Goal: Information Seeking & Learning: Learn about a topic

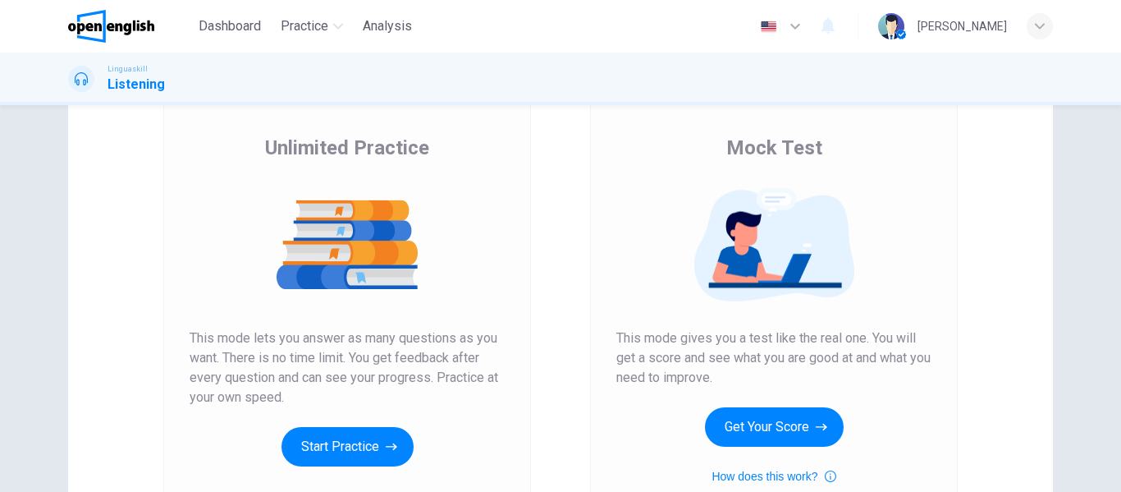
scroll to position [183, 0]
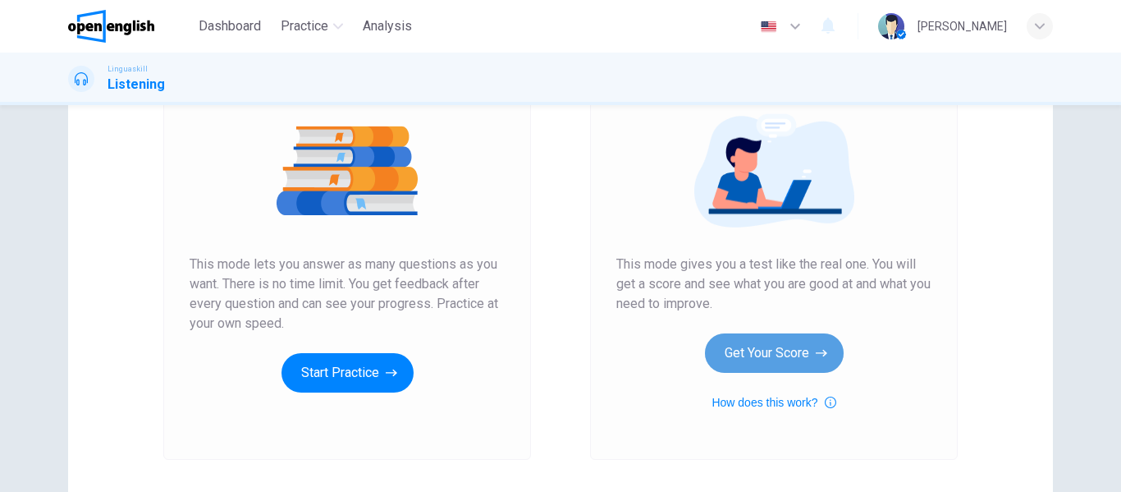
click at [732, 355] on button "Get Your Score" at bounding box center [774, 352] width 139 height 39
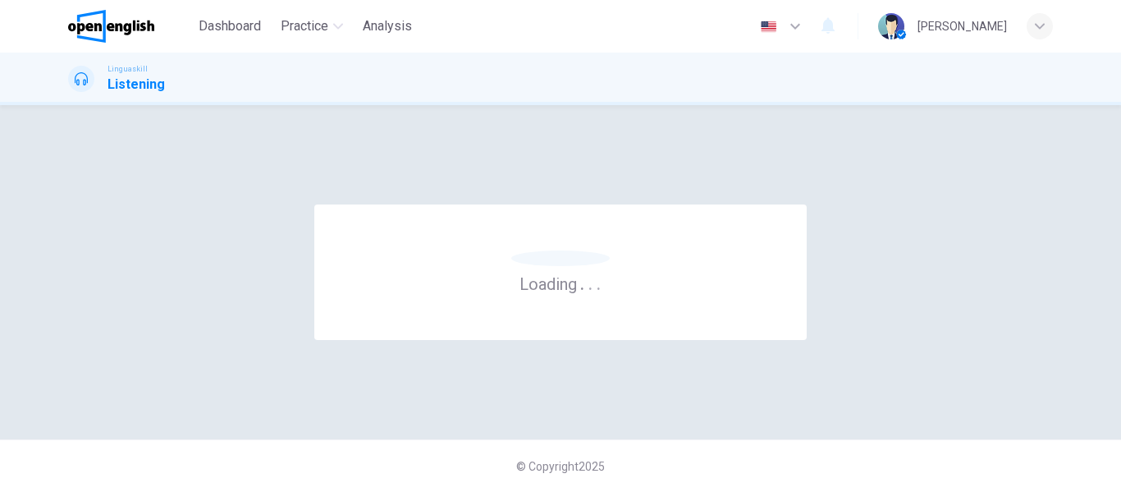
scroll to position [0, 0]
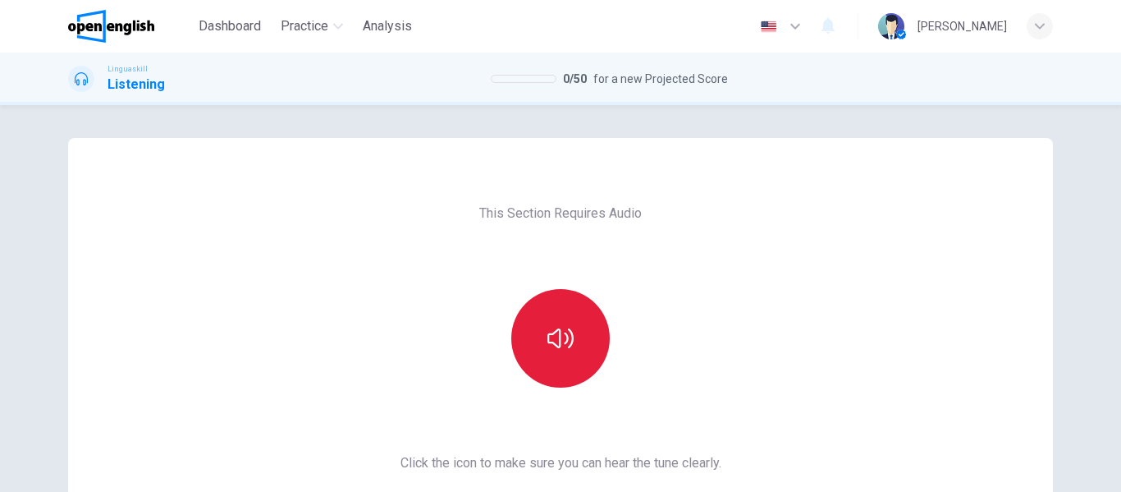
click at [547, 353] on button "button" at bounding box center [560, 338] width 98 height 98
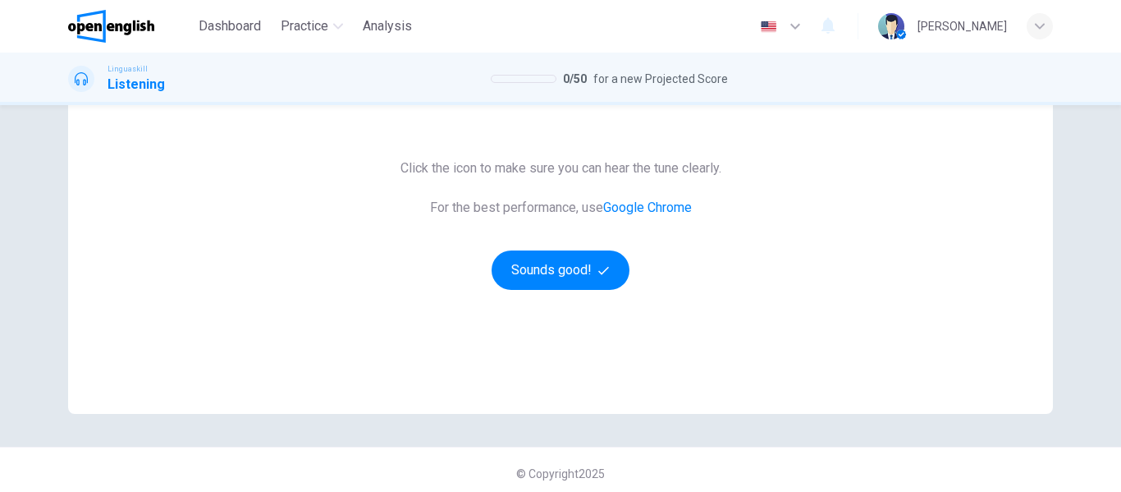
scroll to position [294, 0]
click at [564, 277] on button "Sounds good!" at bounding box center [561, 270] width 138 height 39
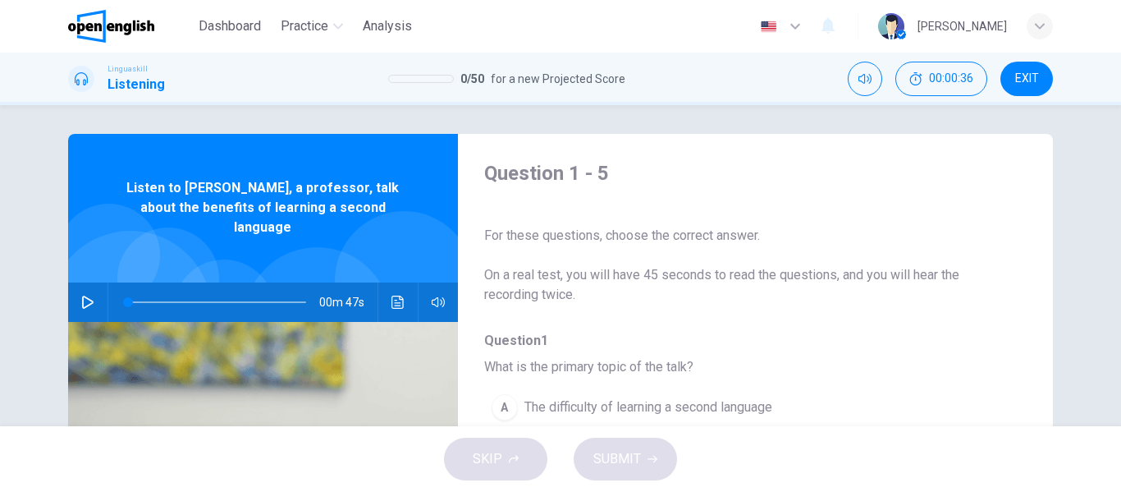
scroll to position [0, 0]
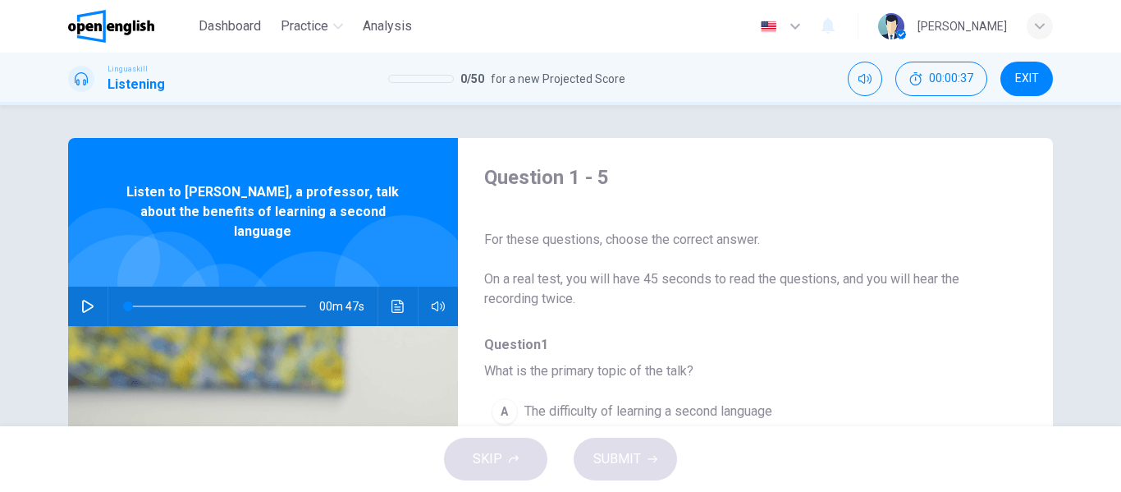
click at [81, 300] on icon "button" at bounding box center [87, 306] width 13 height 13
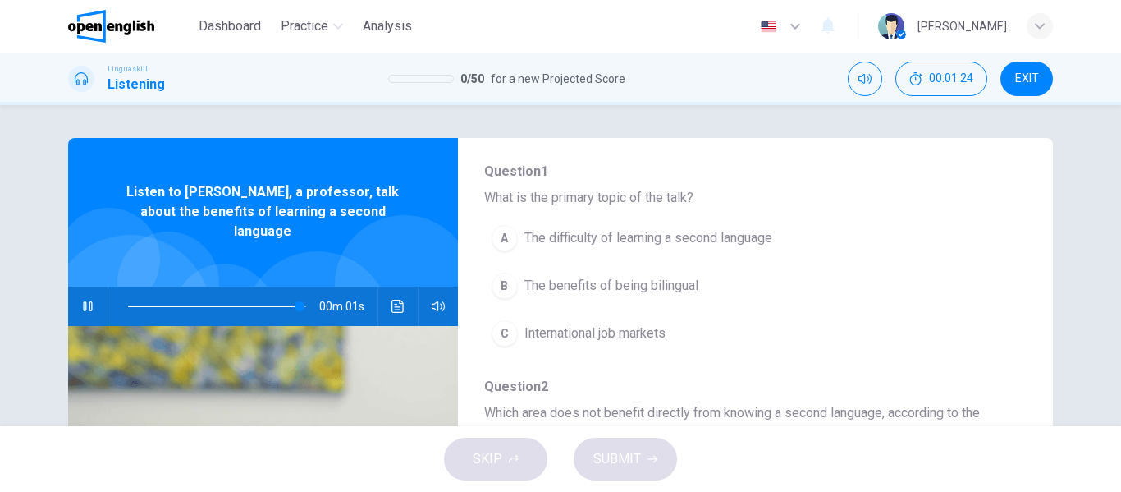
scroll to position [172, 0]
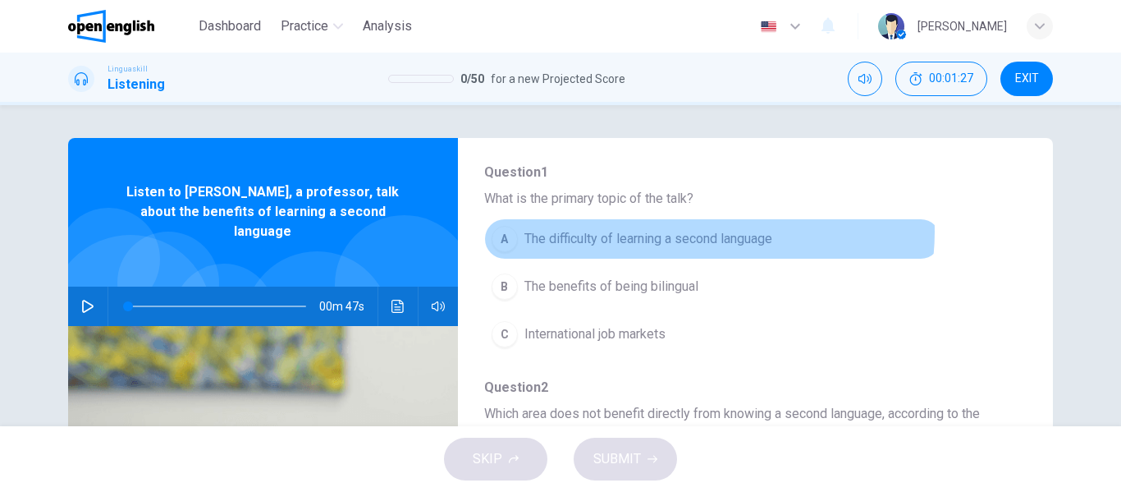
click at [691, 231] on span "The difficulty of learning a second language" at bounding box center [648, 239] width 248 height 20
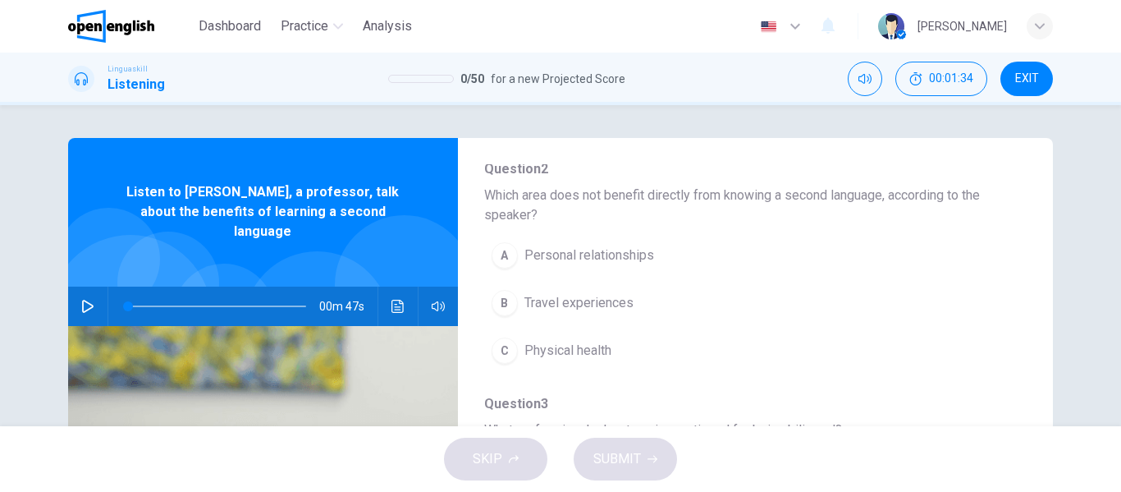
scroll to position [391, 0]
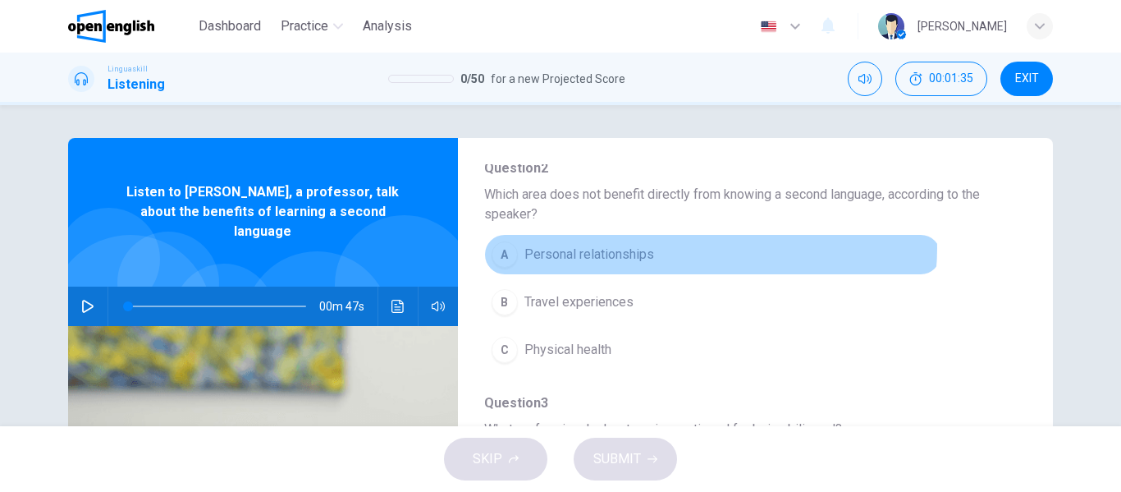
click at [706, 248] on button "A Personal relationships" at bounding box center [712, 254] width 457 height 41
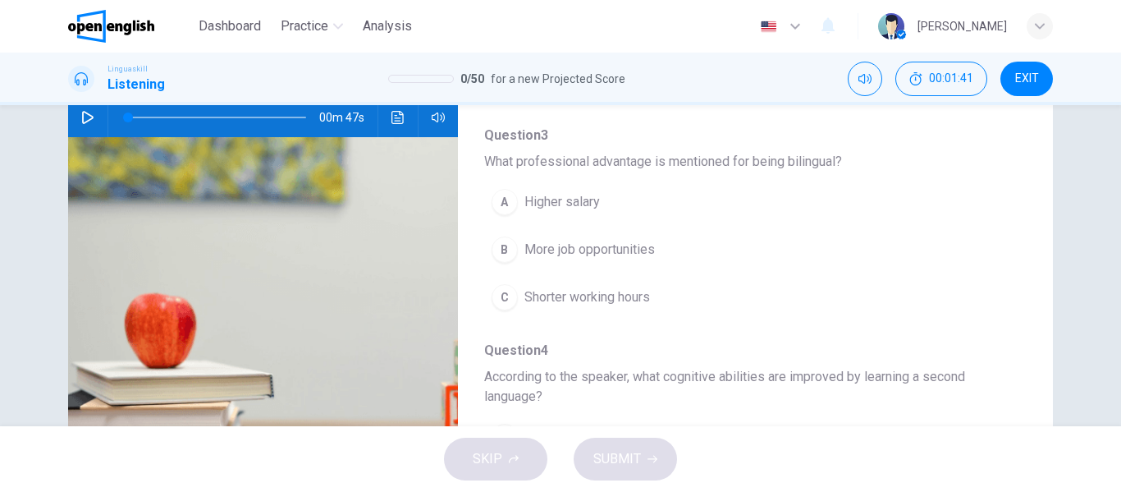
scroll to position [465, 0]
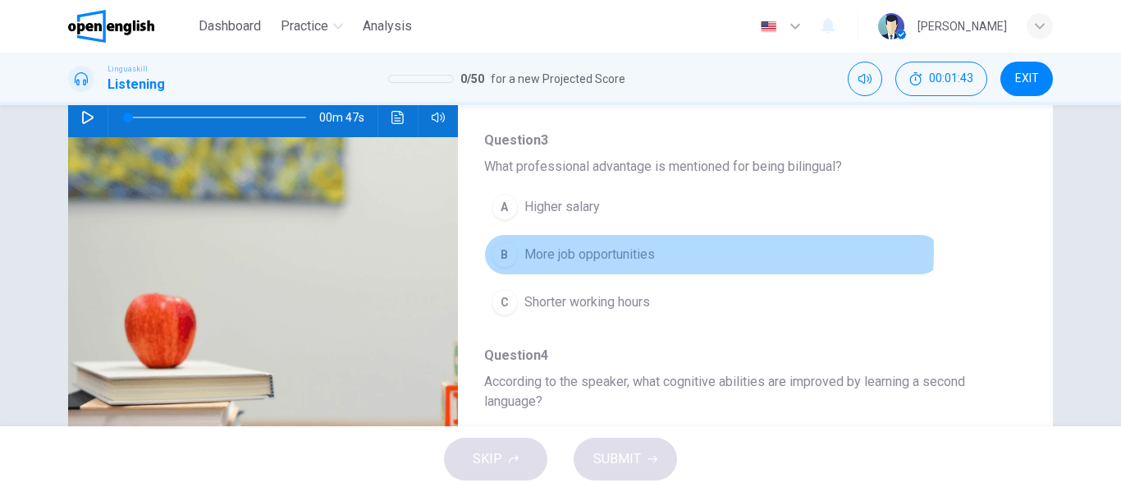
click at [594, 249] on span "More job opportunities" at bounding box center [589, 255] width 130 height 20
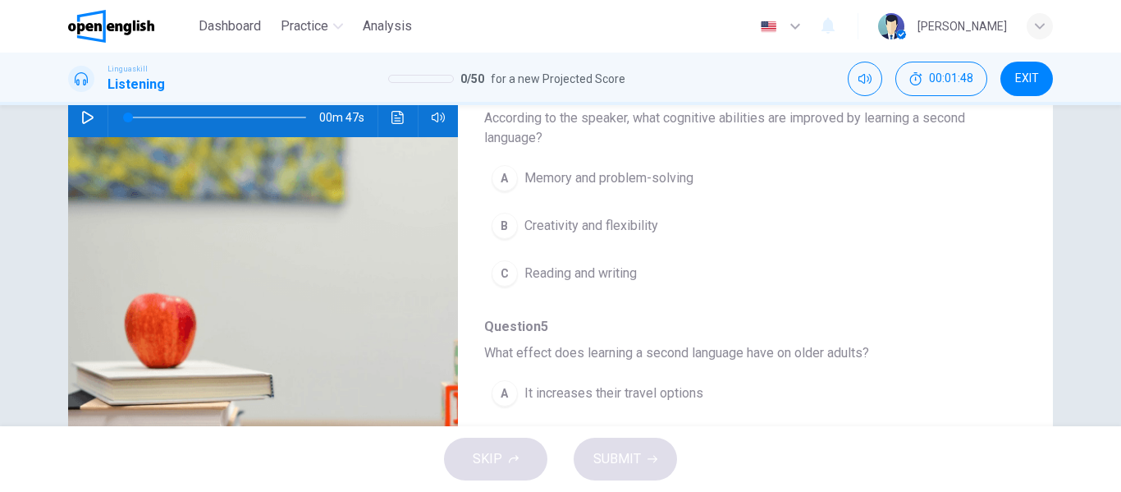
scroll to position [730, 0]
click at [623, 179] on span "Memory and problem-solving" at bounding box center [608, 177] width 169 height 20
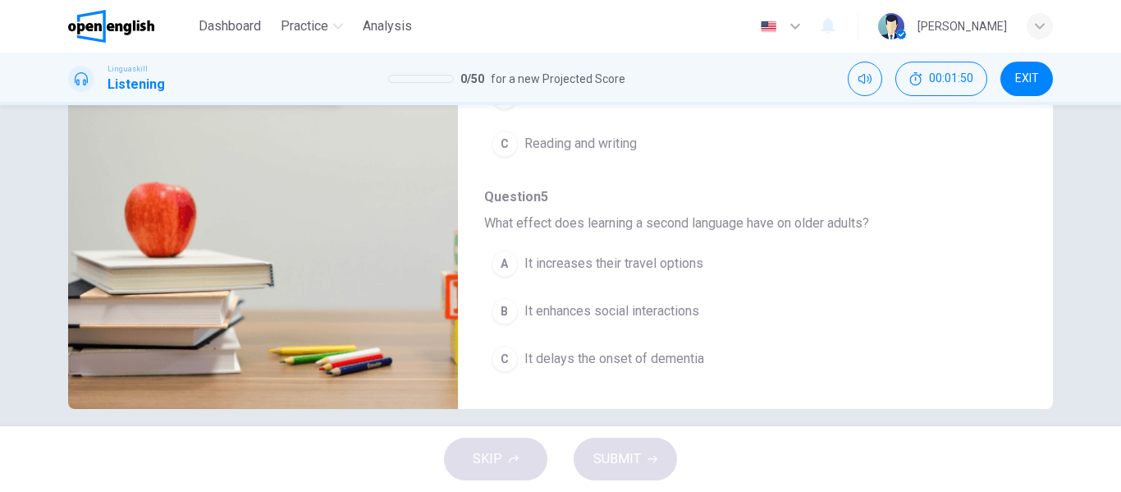
scroll to position [300, 0]
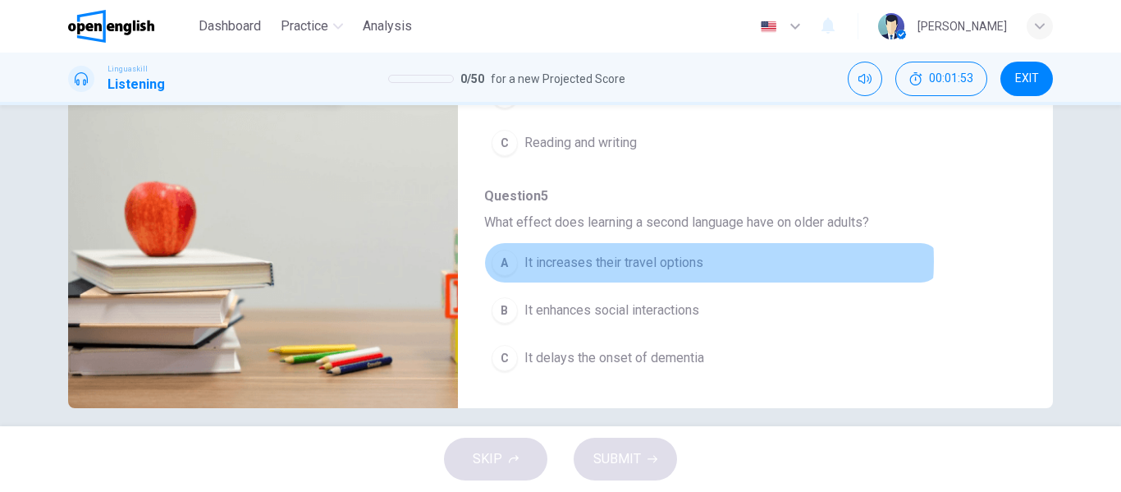
click at [702, 261] on button "A It increases their travel options" at bounding box center [712, 262] width 457 height 41
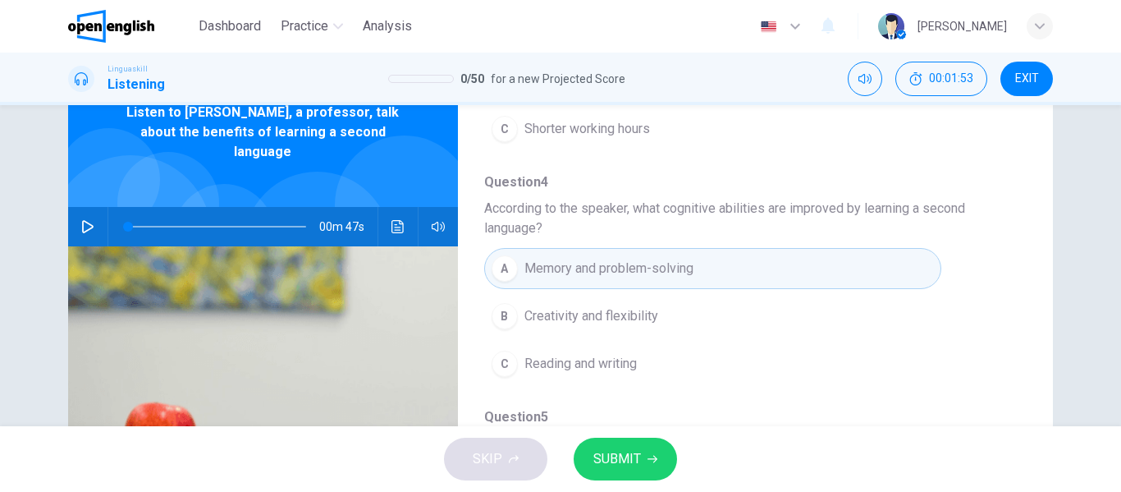
scroll to position [0, 0]
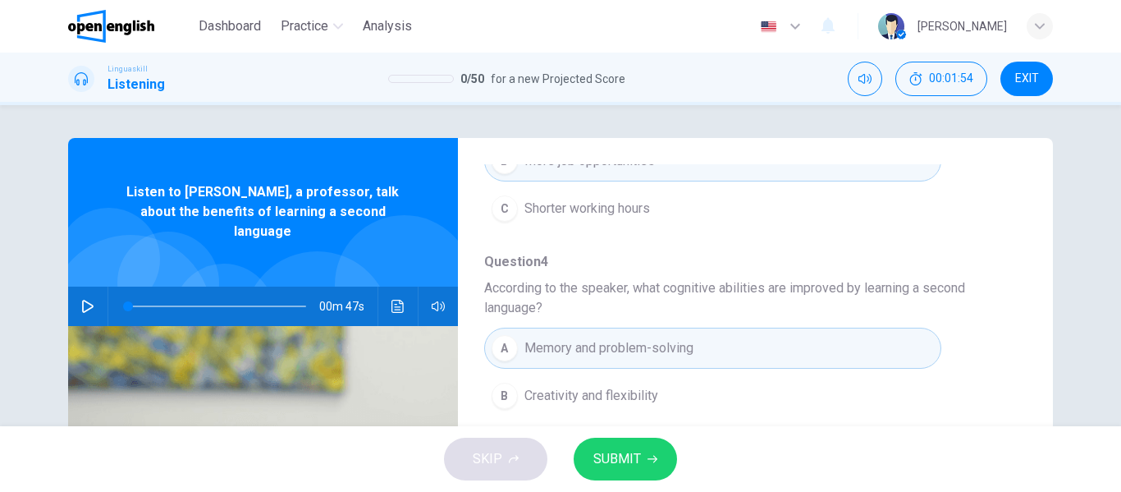
click at [86, 300] on icon "button" at bounding box center [87, 306] width 13 height 13
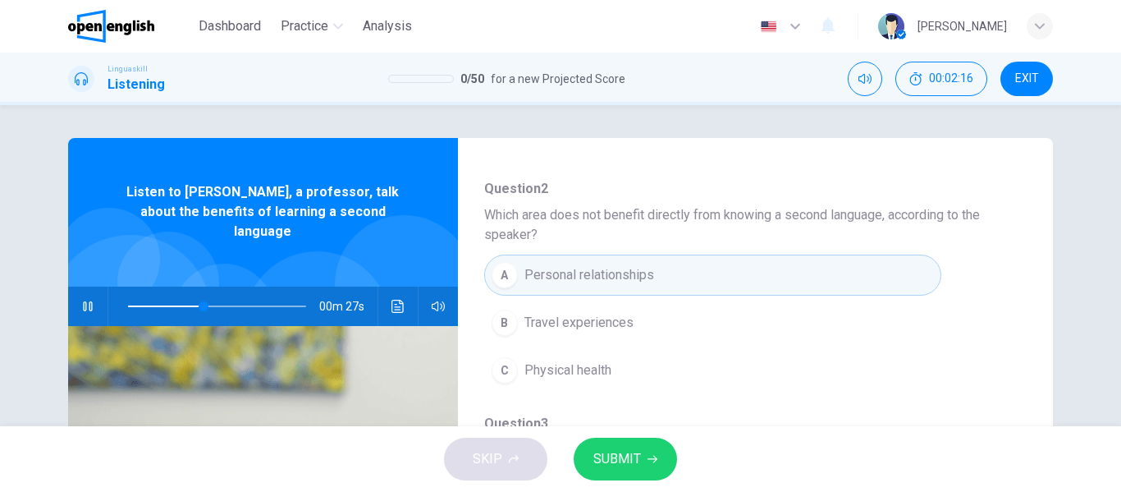
scroll to position [372, 0]
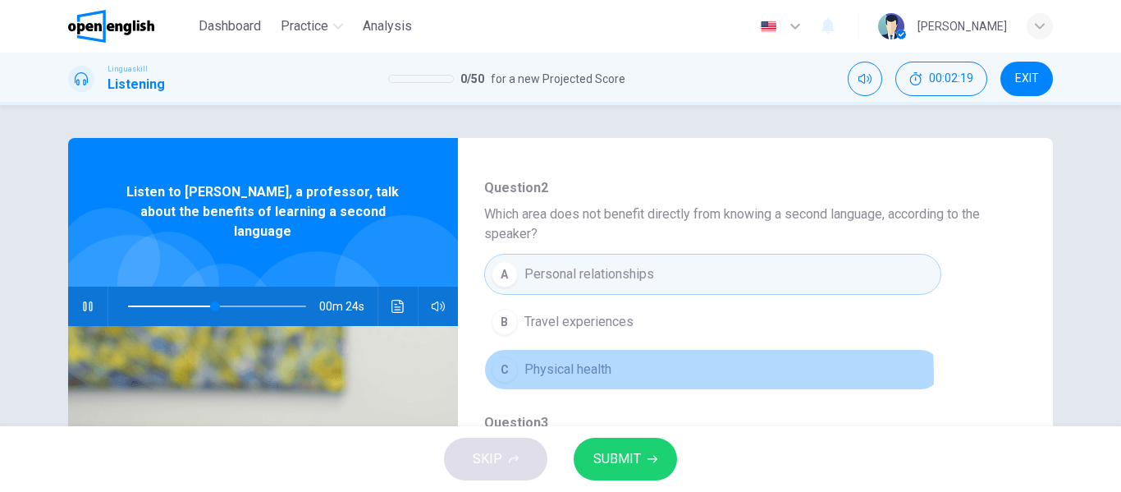
click at [574, 377] on span "Physical health" at bounding box center [567, 369] width 87 height 20
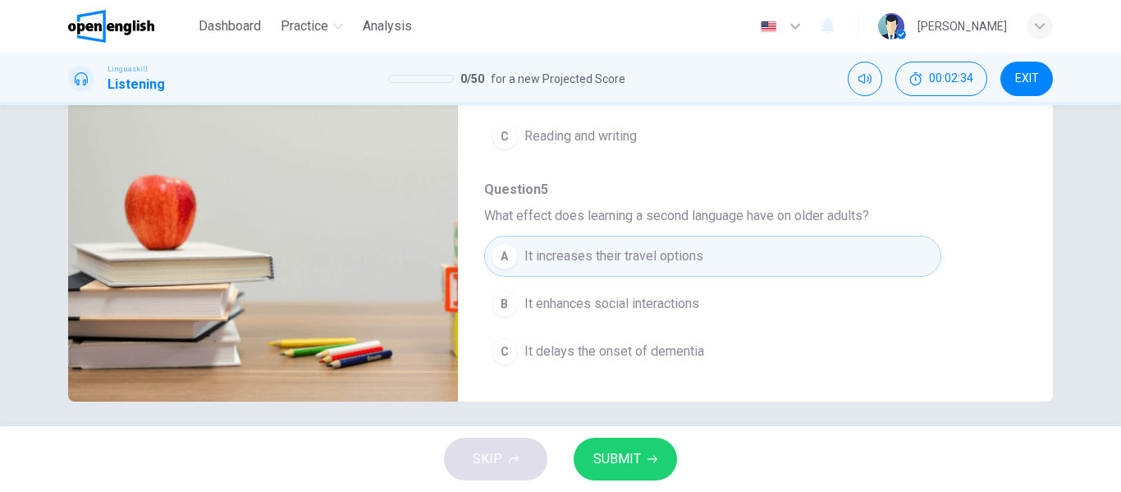
scroll to position [315, 0]
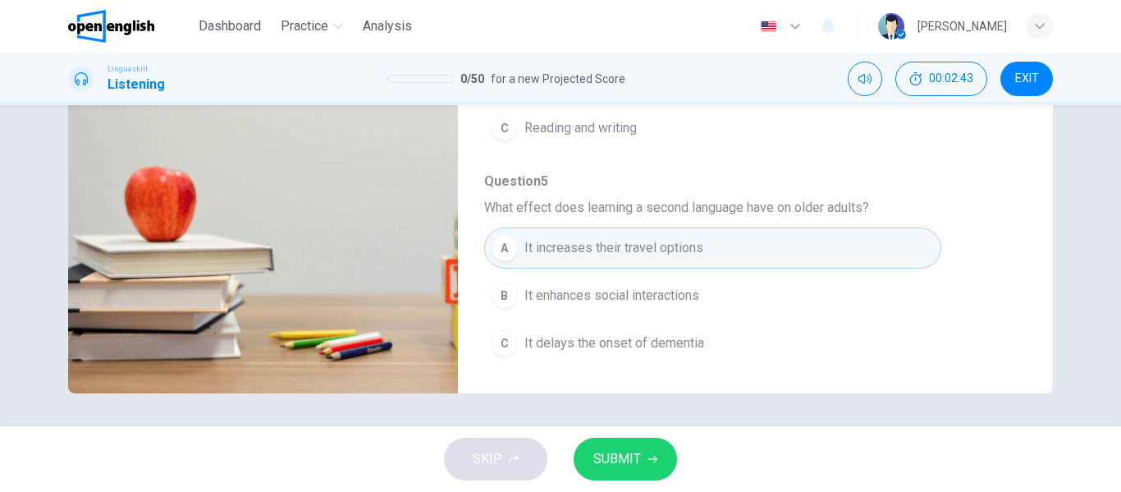
type input "*"
click at [616, 450] on span "SUBMIT" at bounding box center [617, 458] width 48 height 23
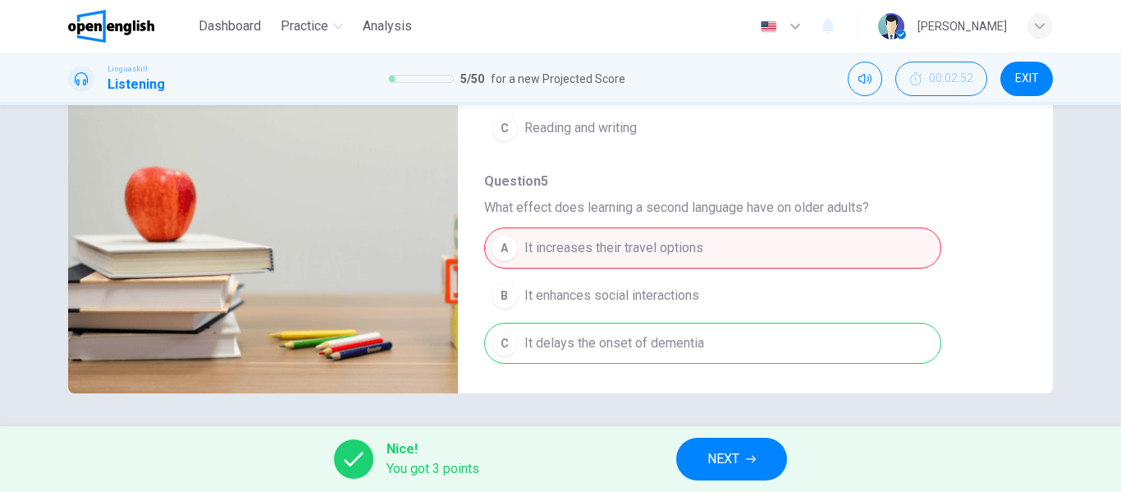
click at [739, 451] on span "NEXT" at bounding box center [723, 458] width 32 height 23
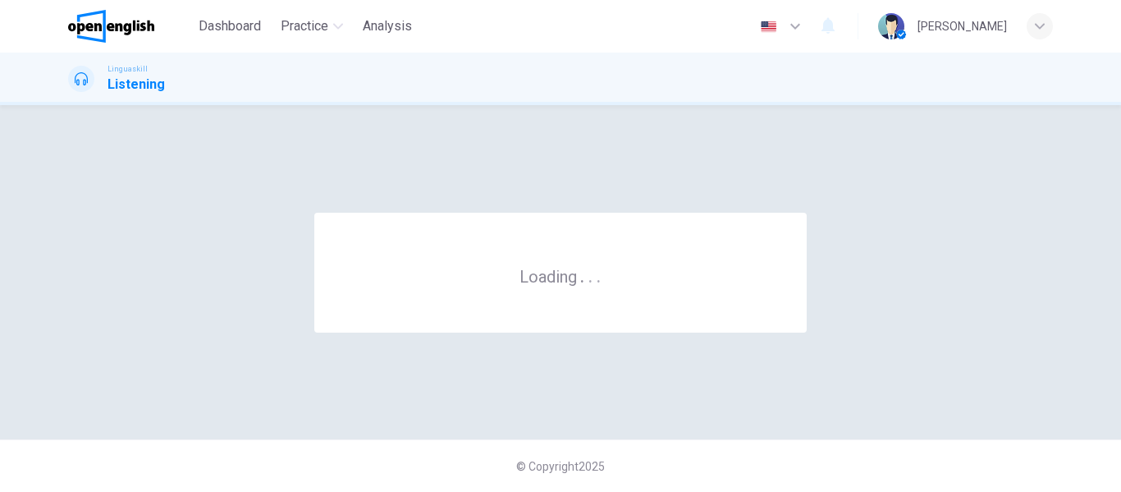
scroll to position [0, 0]
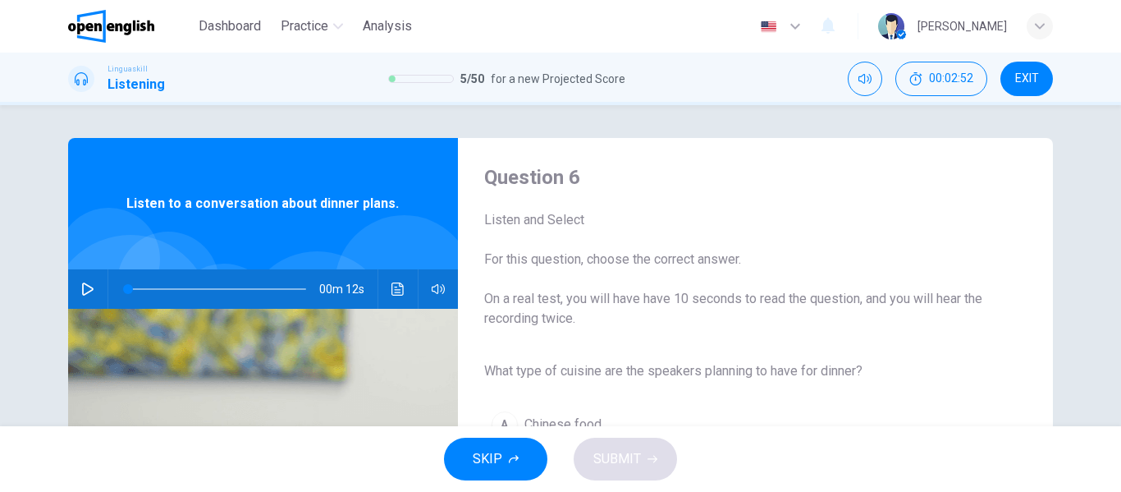
click at [81, 288] on icon "button" at bounding box center [87, 288] width 13 height 13
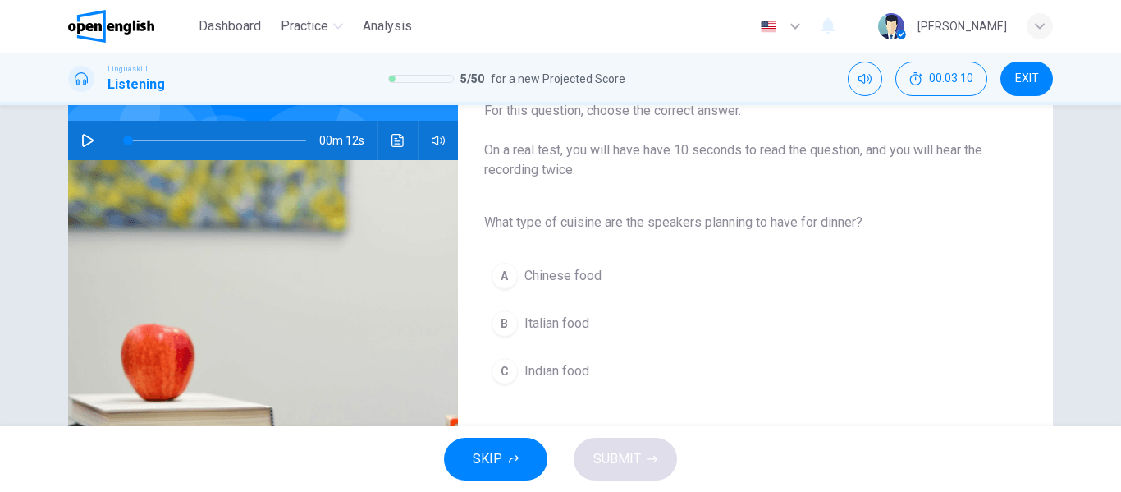
scroll to position [146, 0]
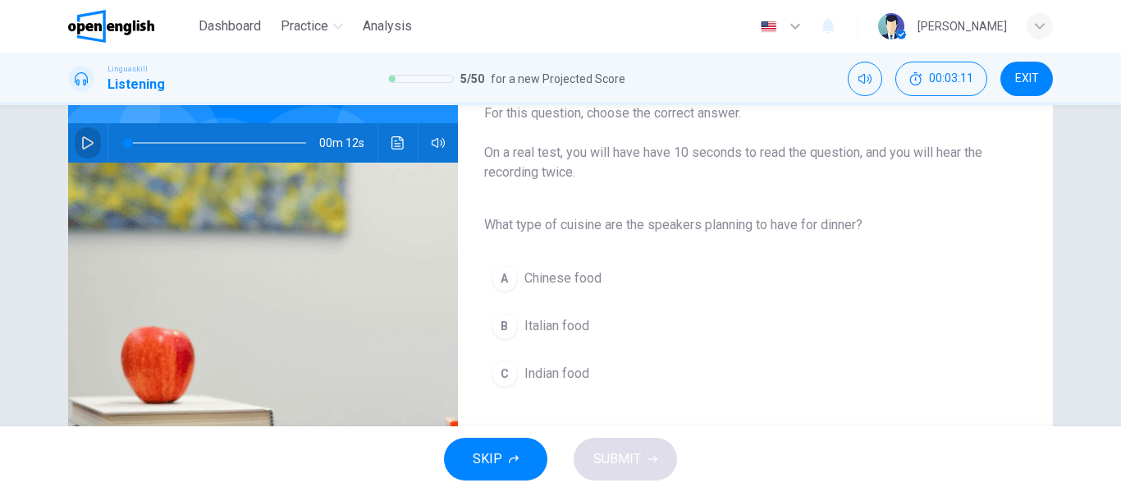
click at [85, 136] on icon "button" at bounding box center [87, 142] width 13 height 13
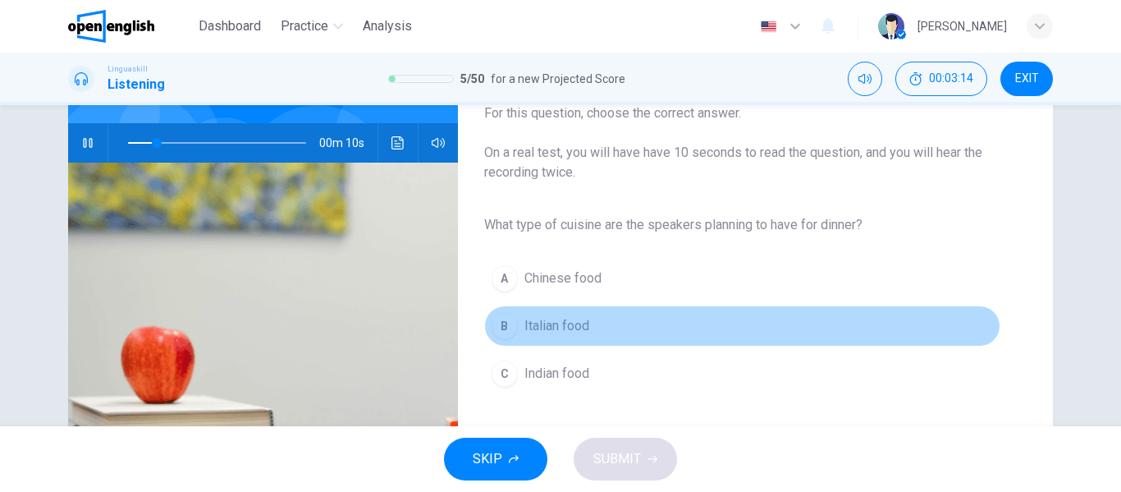
click at [611, 331] on button "B Italian food" at bounding box center [742, 325] width 516 height 41
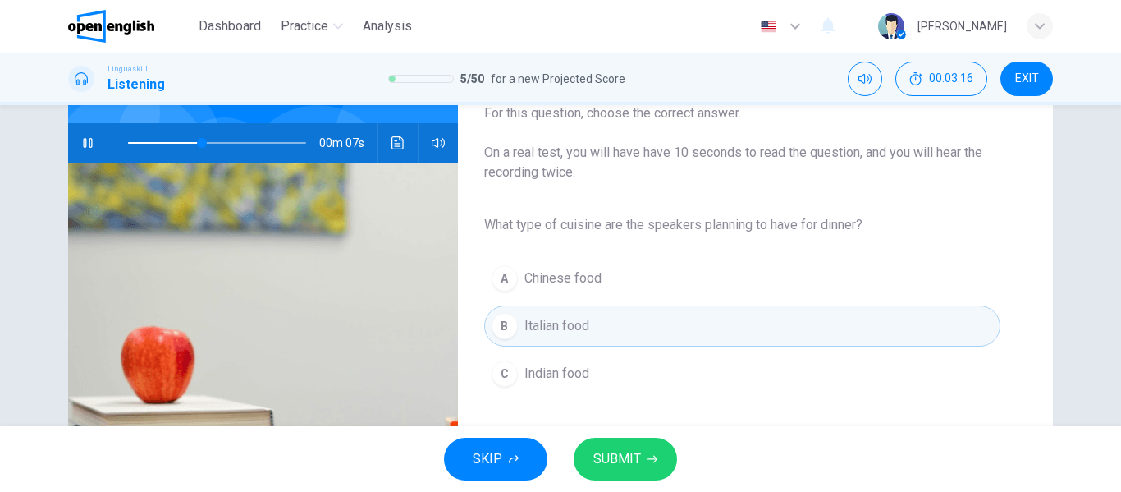
click at [602, 458] on span "SUBMIT" at bounding box center [617, 458] width 48 height 23
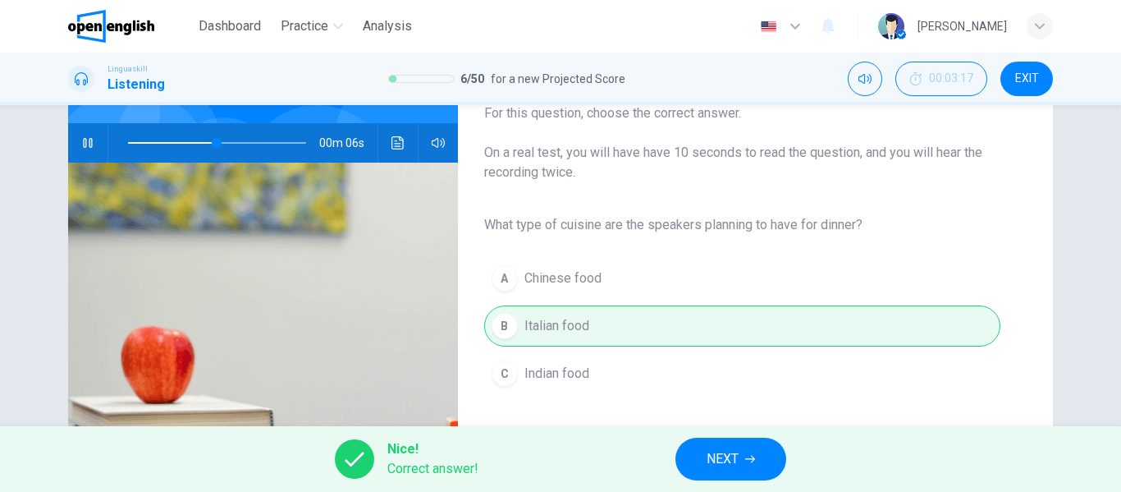
type input "**"
click at [757, 460] on button "NEXT" at bounding box center [730, 458] width 111 height 43
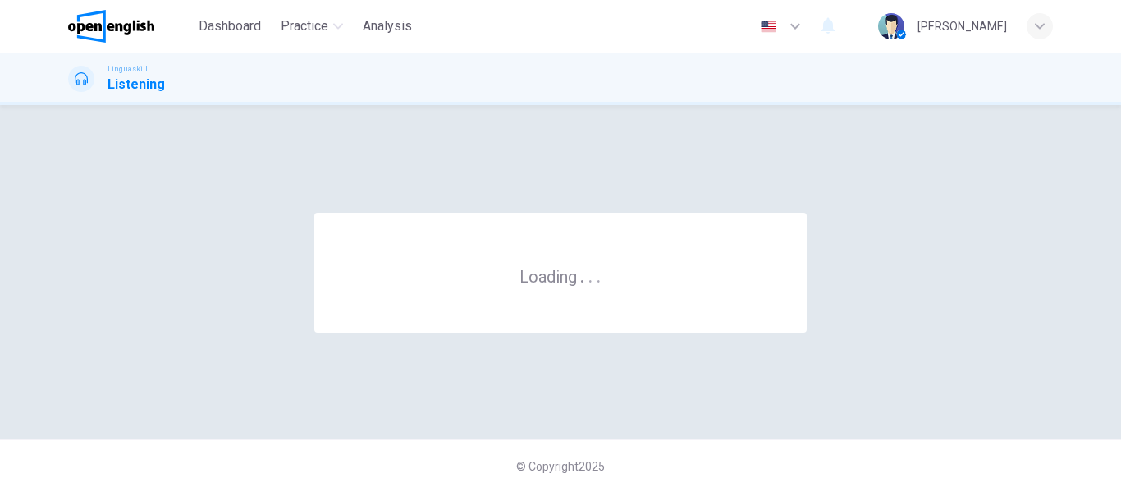
scroll to position [0, 0]
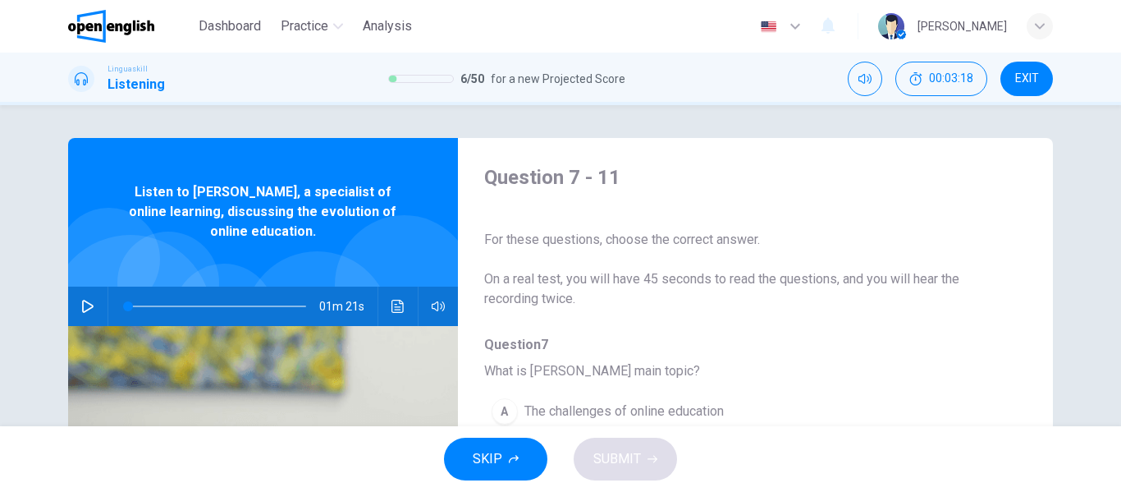
click at [85, 305] on icon "button" at bounding box center [87, 306] width 13 height 13
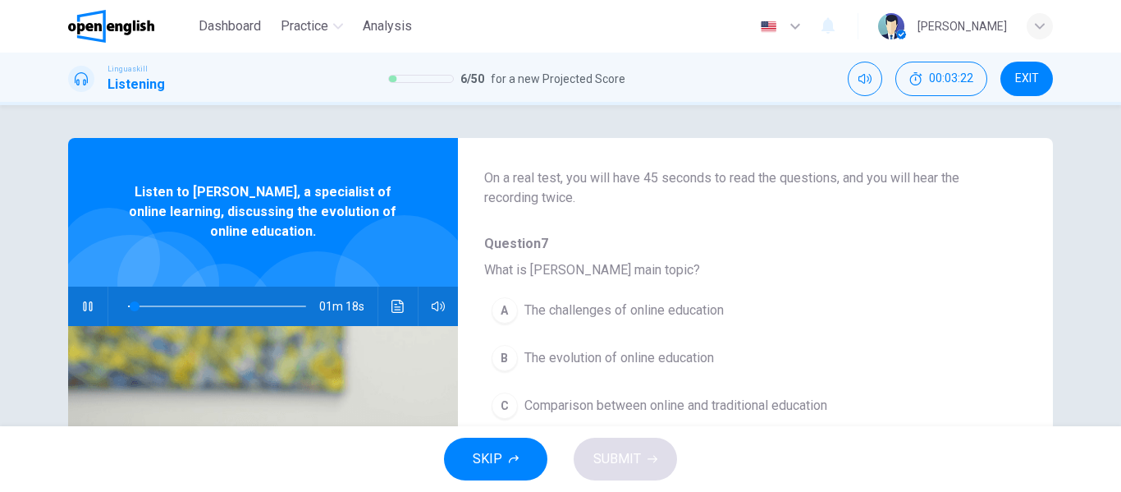
scroll to position [102, 0]
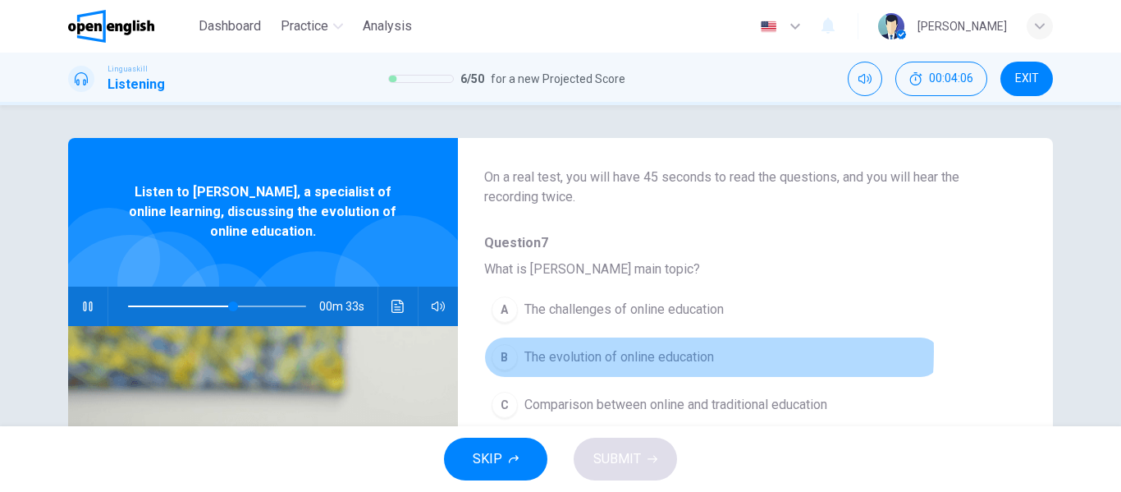
click at [604, 351] on span "The evolution of online education" at bounding box center [619, 357] width 190 height 20
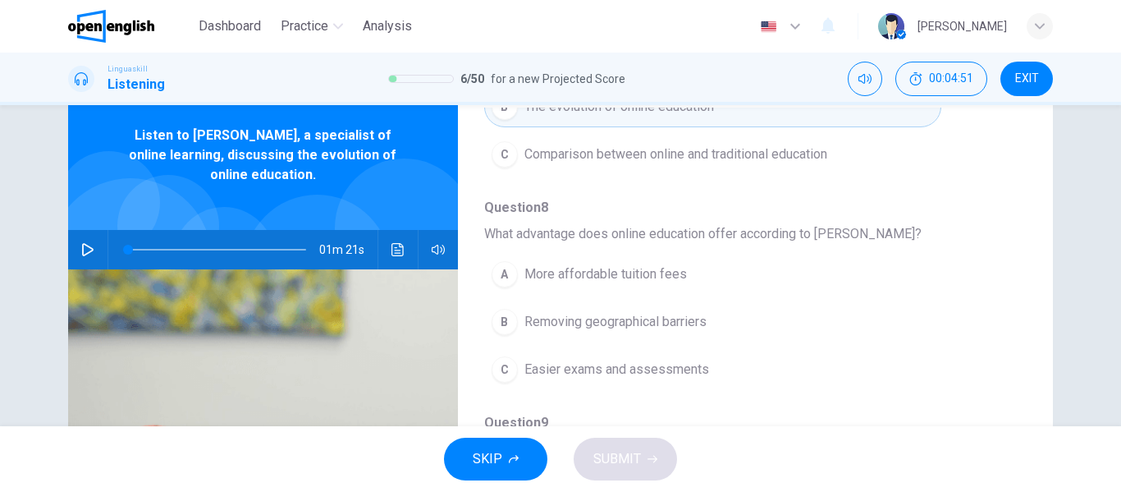
scroll to position [297, 0]
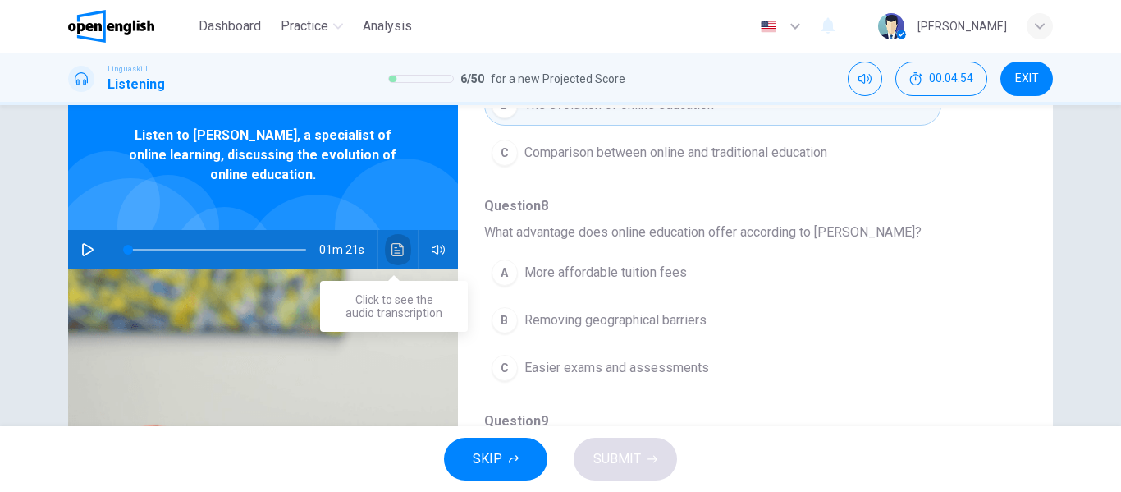
click at [401, 250] on button "Click to see the audio transcription" at bounding box center [398, 249] width 26 height 39
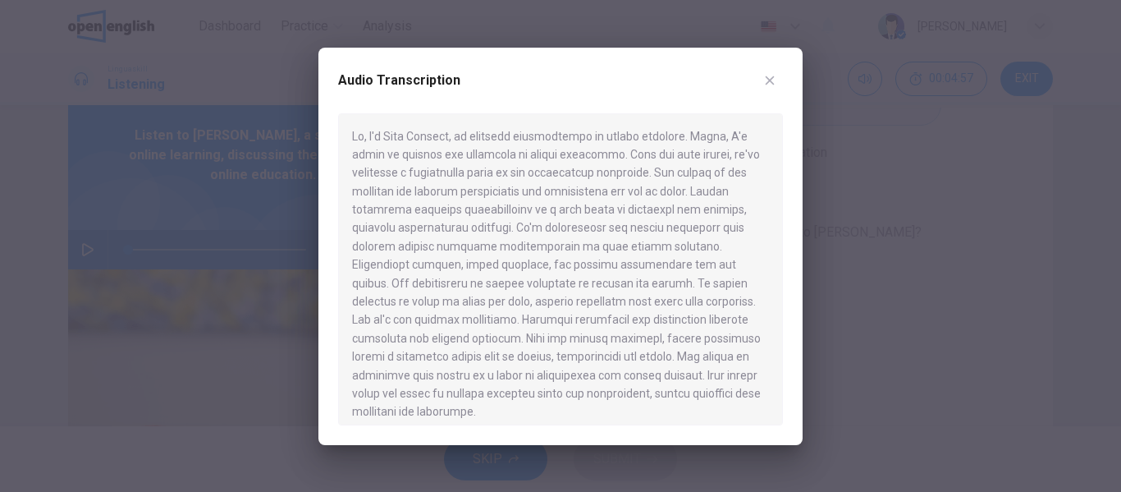
click at [762, 90] on button "button" at bounding box center [770, 80] width 26 height 26
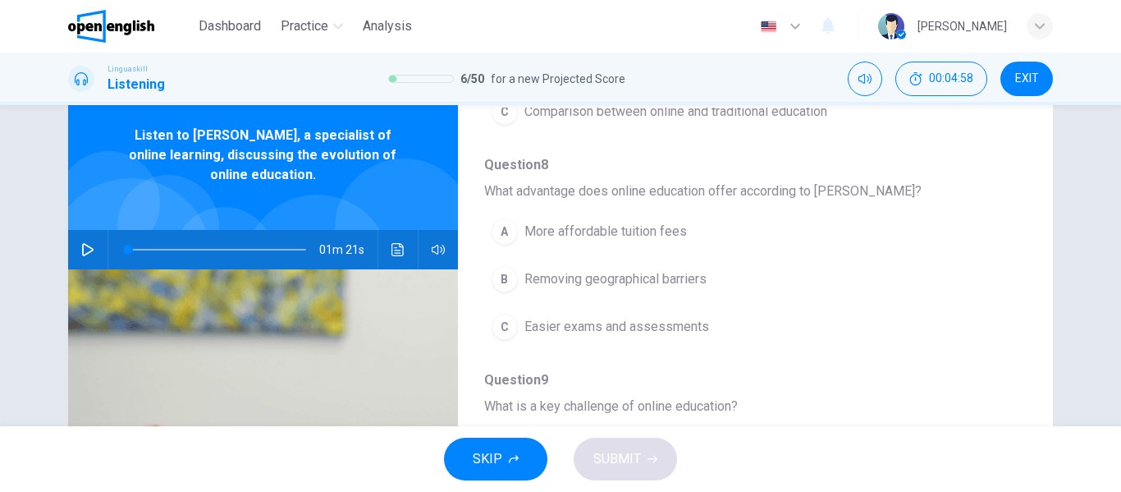
scroll to position [339, 0]
click at [89, 253] on icon "button" at bounding box center [87, 249] width 13 height 13
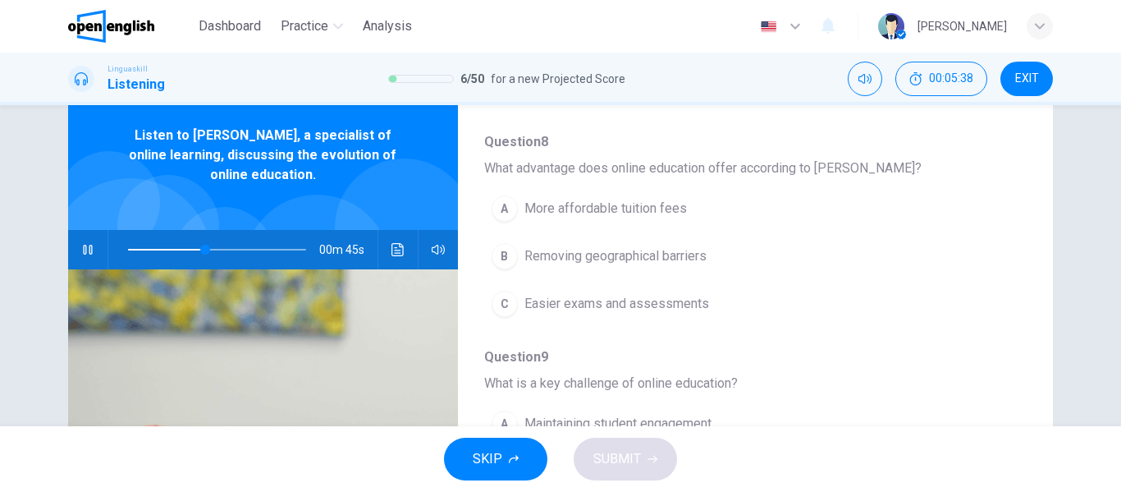
scroll to position [366, 0]
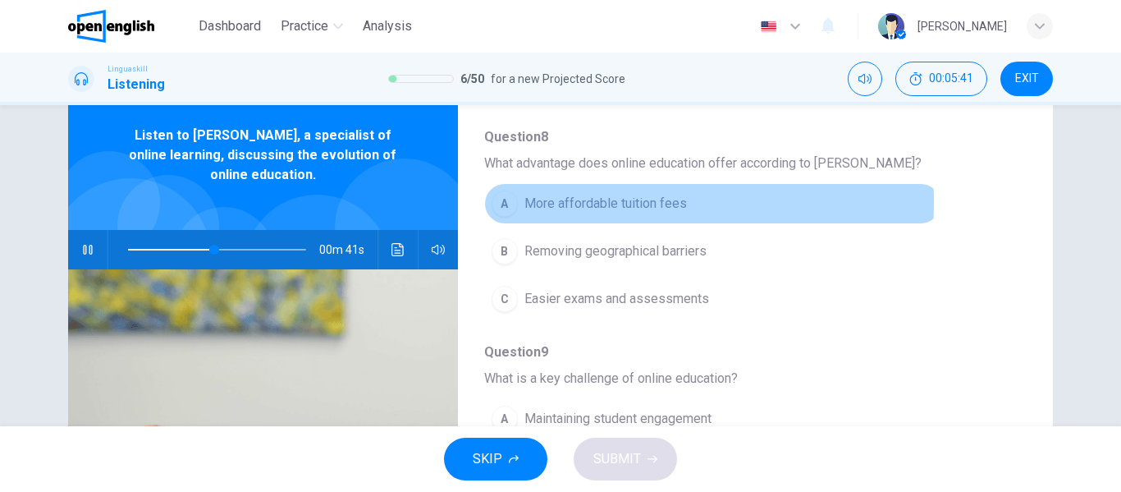
click at [524, 201] on span "More affordable tuition fees" at bounding box center [605, 204] width 163 height 20
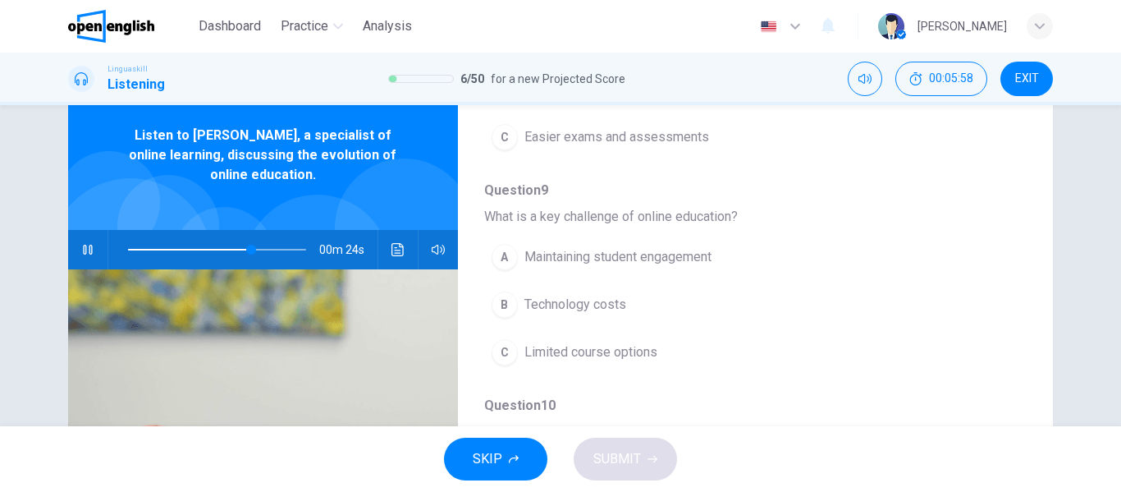
scroll to position [529, 0]
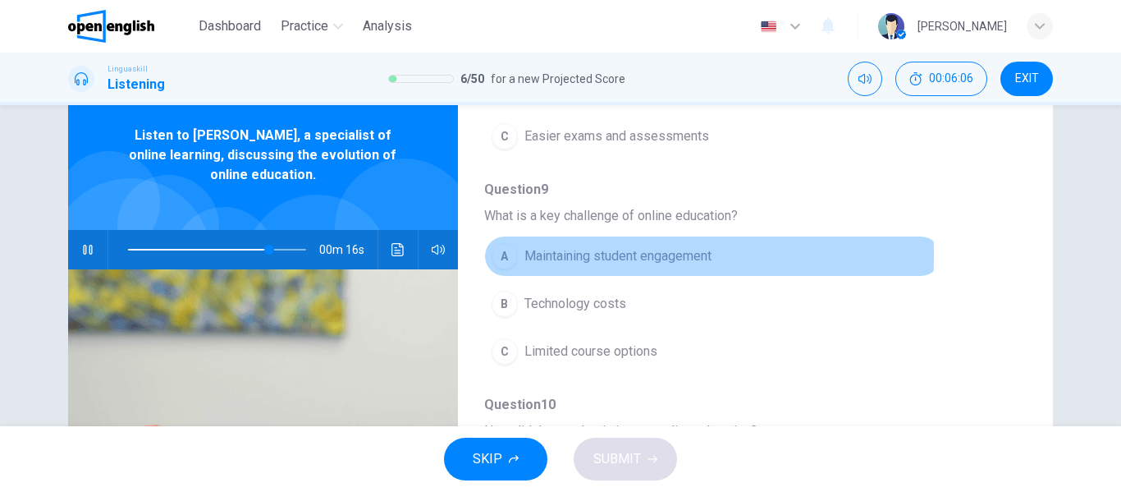
click at [492, 254] on div "A" at bounding box center [505, 256] width 26 height 26
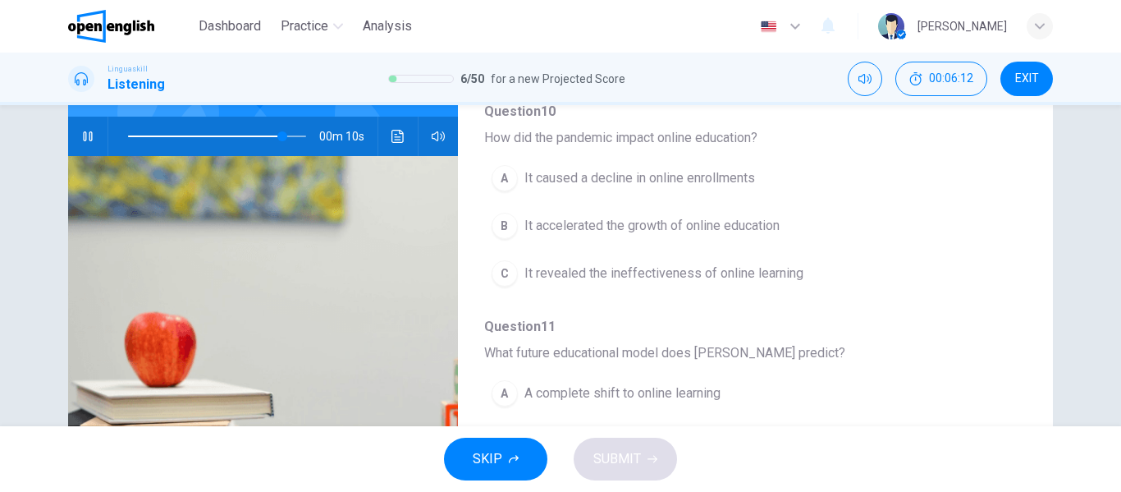
scroll to position [172, 0]
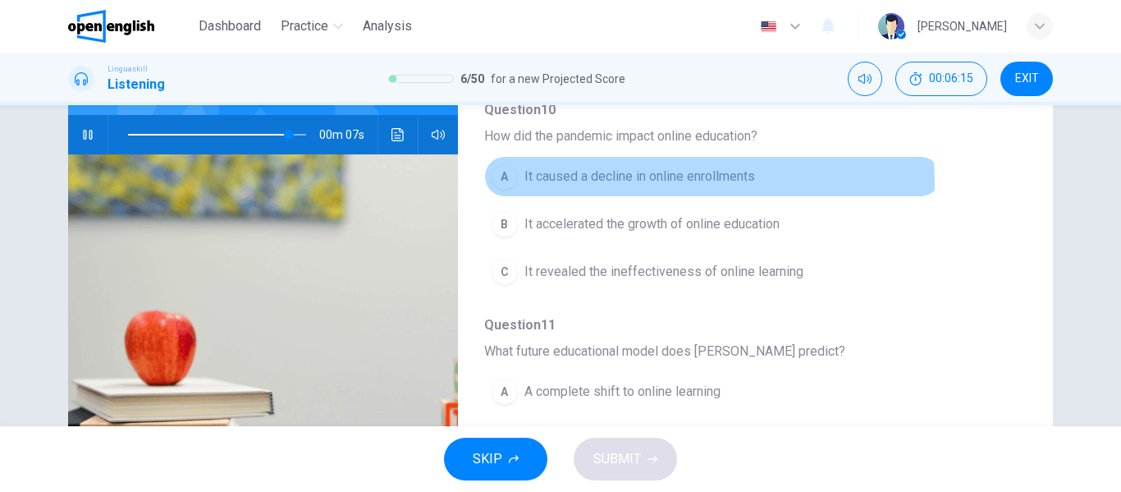
click at [647, 183] on span "It caused a decline in online enrollments" at bounding box center [639, 177] width 231 height 20
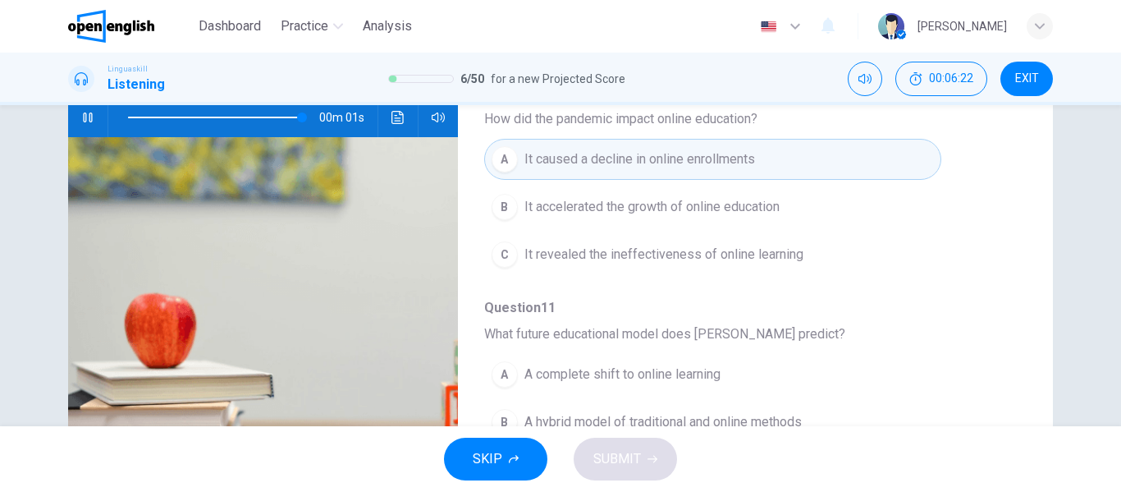
scroll to position [185, 0]
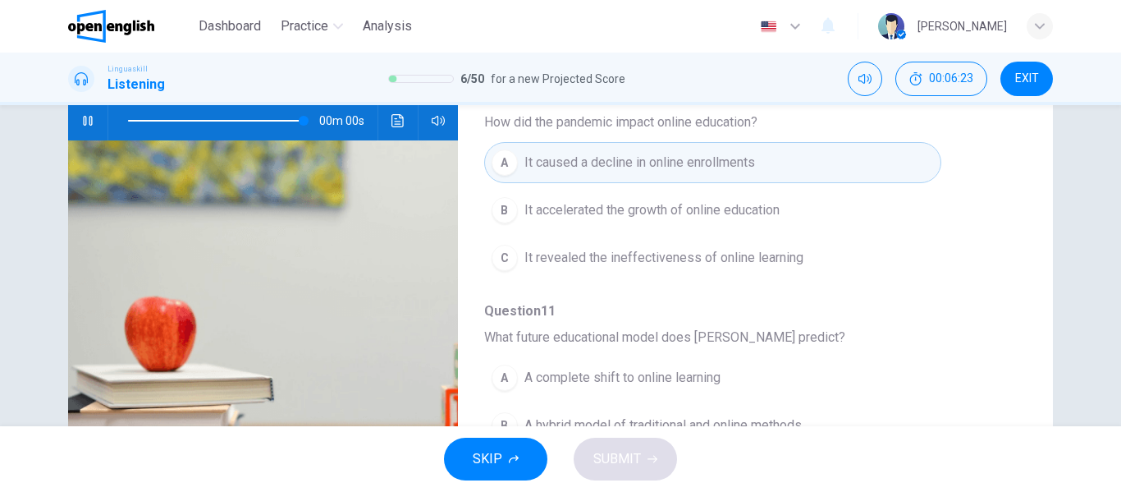
type input "*"
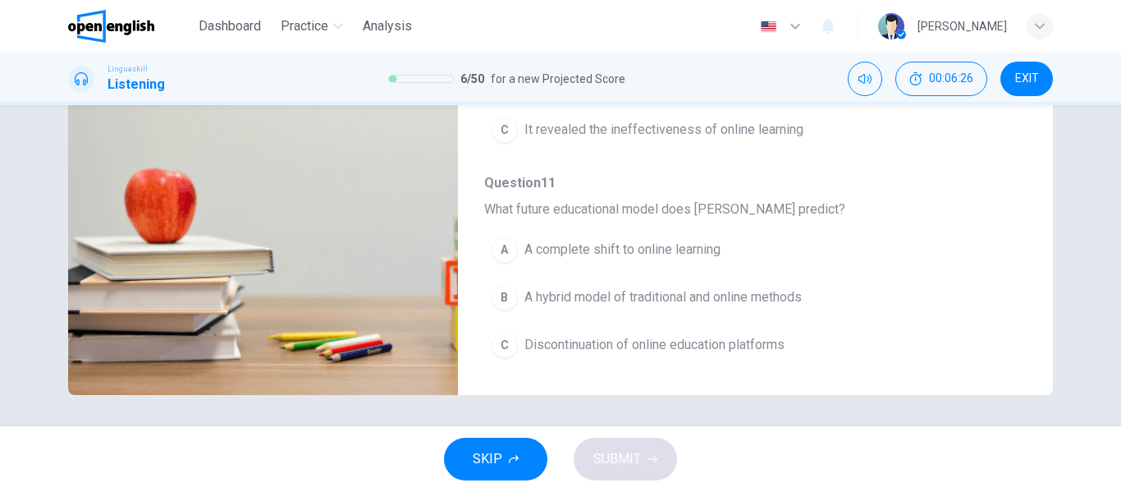
scroll to position [314, 0]
click at [550, 355] on button "C Discontinuation of online education platforms" at bounding box center [712, 343] width 457 height 41
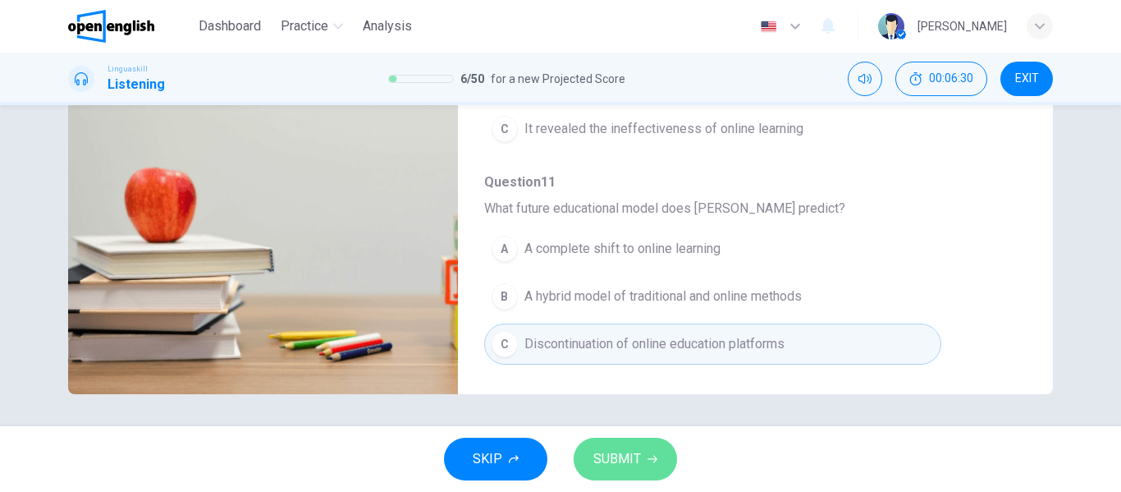
click at [608, 446] on button "SUBMIT" at bounding box center [625, 458] width 103 height 43
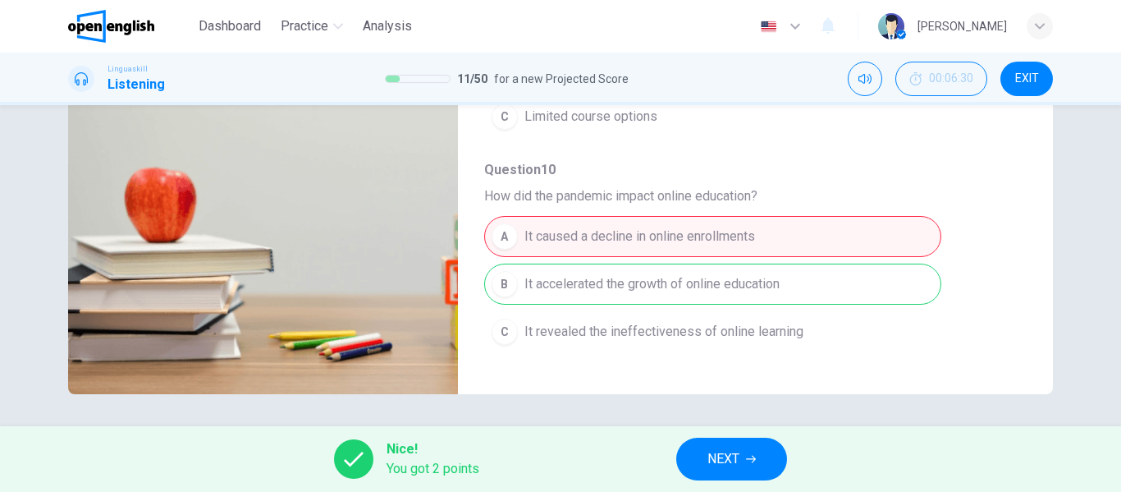
scroll to position [507, 0]
click at [724, 465] on span "NEXT" at bounding box center [723, 458] width 32 height 23
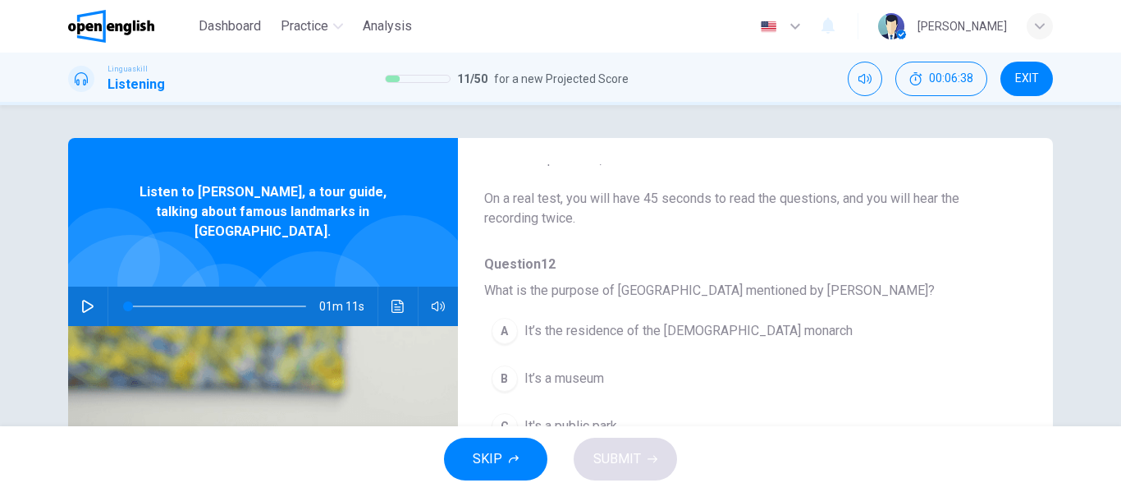
scroll to position [0, 0]
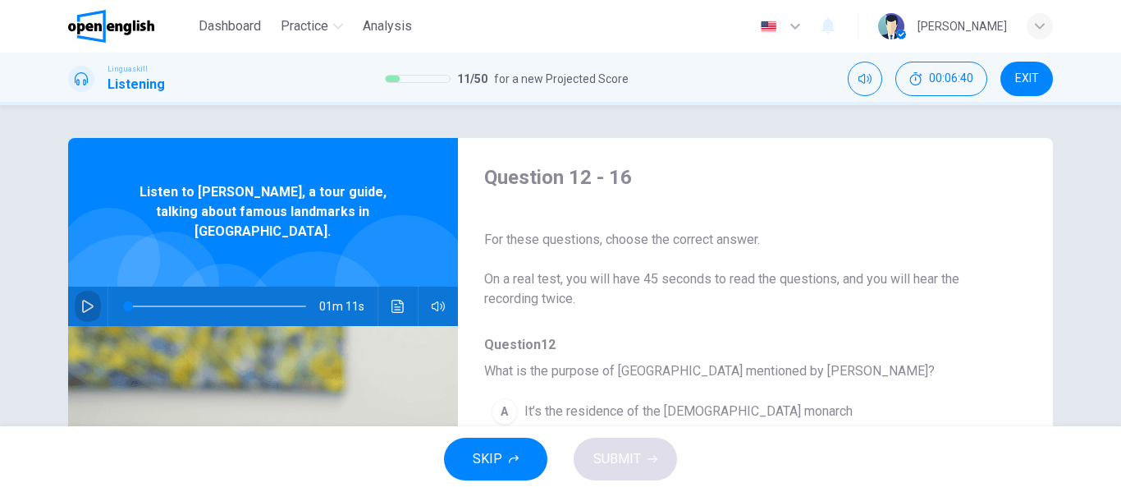
click at [86, 286] on button "button" at bounding box center [88, 305] width 26 height 39
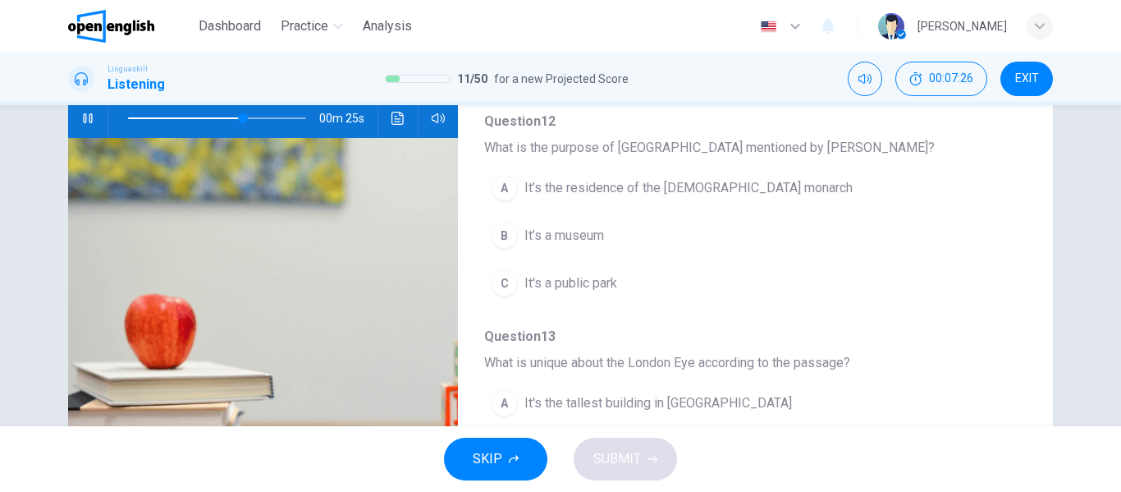
scroll to position [36, 0]
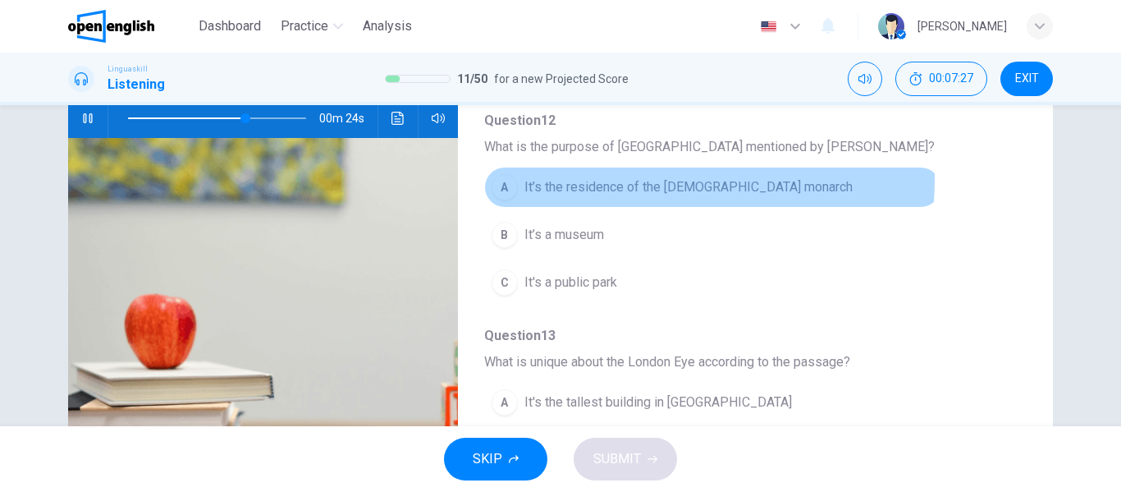
click at [603, 179] on span "It’s the residence of the [DEMOGRAPHIC_DATA] monarch" at bounding box center [688, 187] width 328 height 20
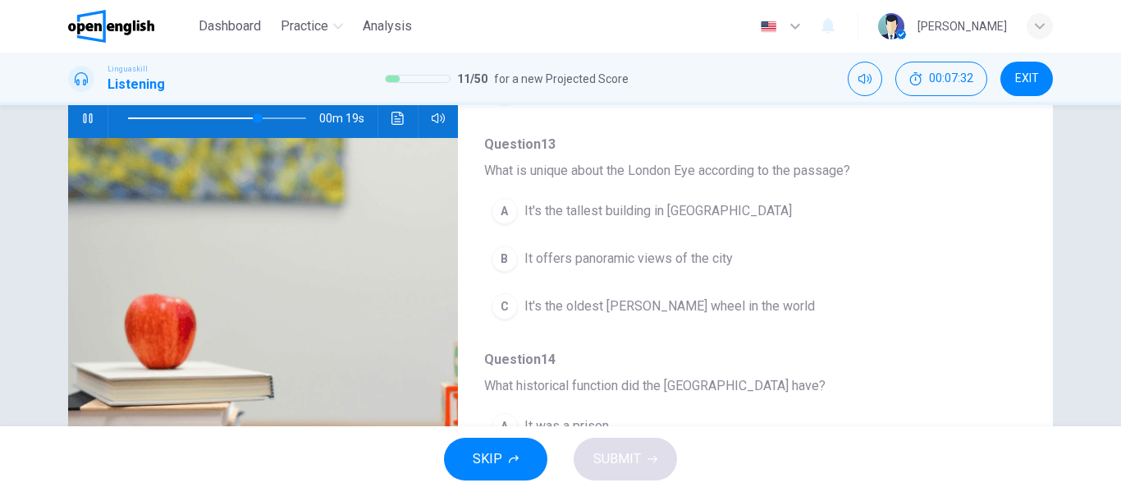
scroll to position [227, 0]
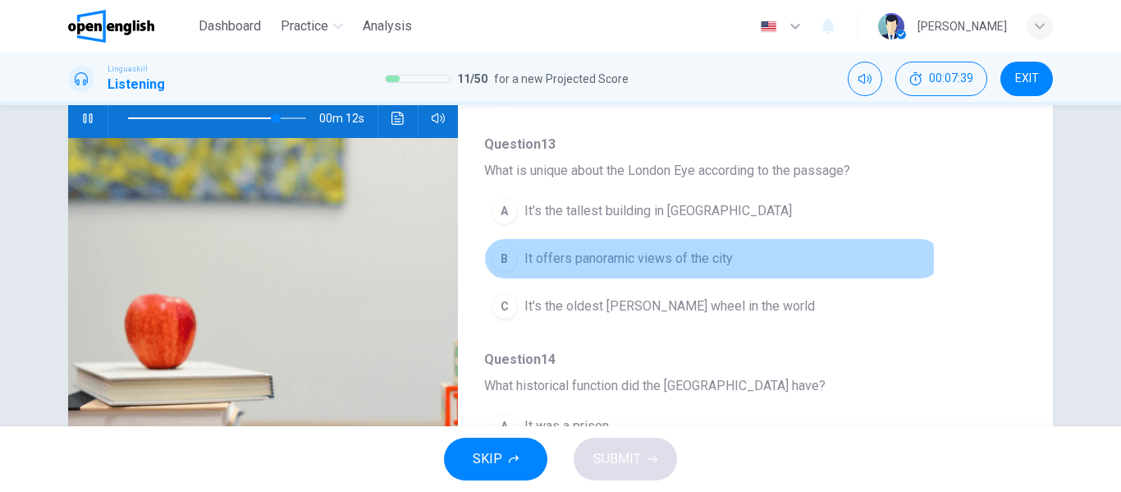
click at [576, 259] on span "It offers panoramic views of the city" at bounding box center [628, 259] width 208 height 20
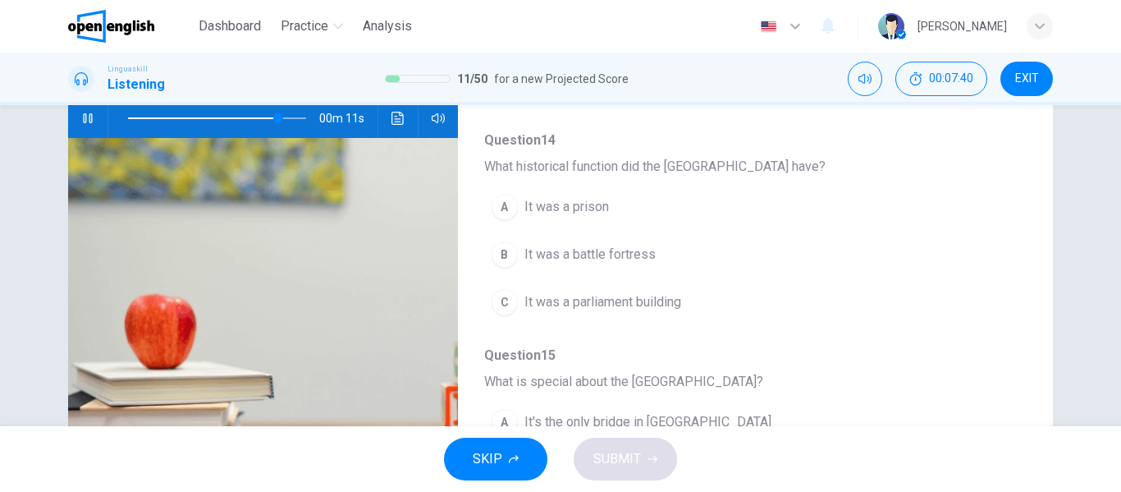
scroll to position [450, 0]
click at [567, 260] on span "It was a battle fortress" at bounding box center [589, 251] width 131 height 20
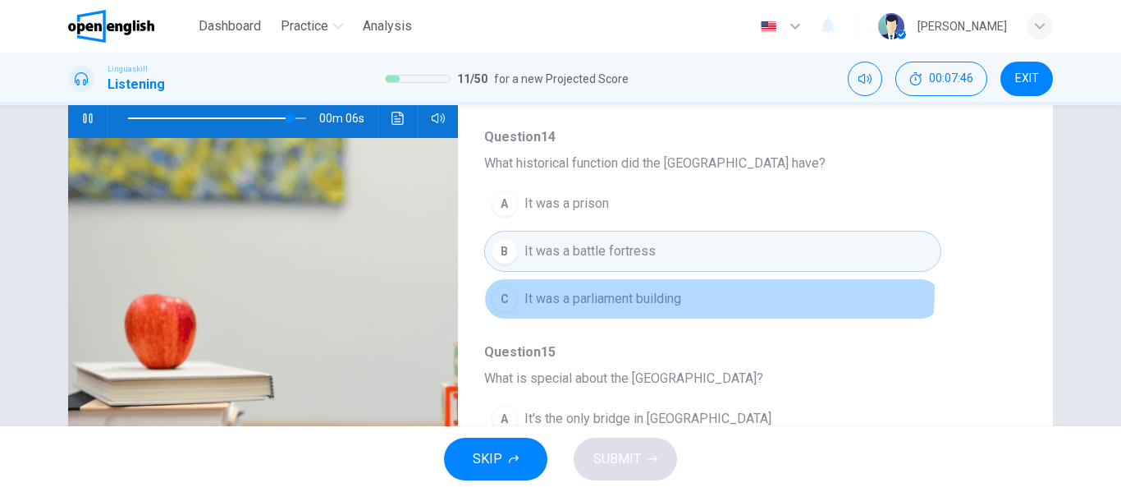
click at [569, 286] on button "C It was a parliament building" at bounding box center [712, 298] width 457 height 41
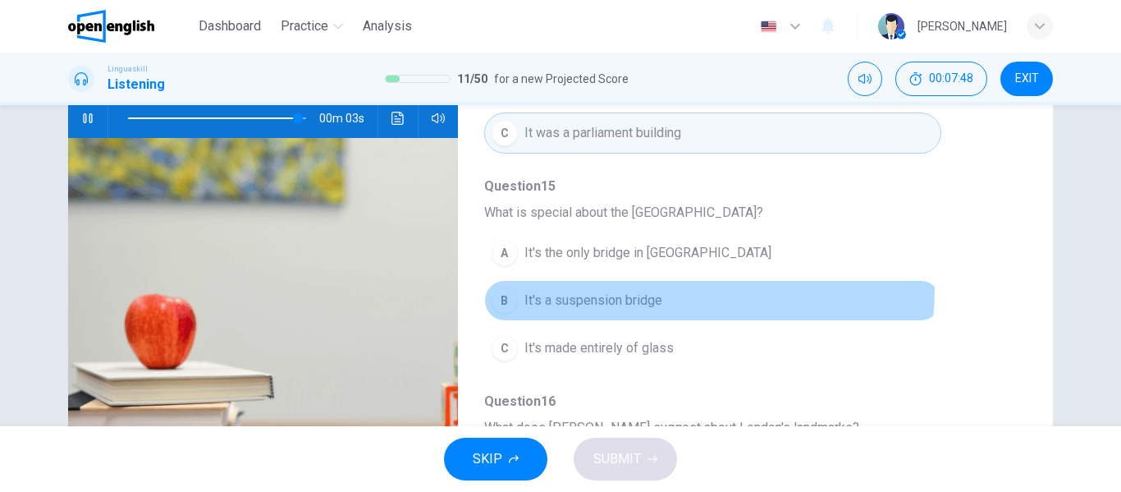
click at [569, 286] on button "B It's a suspension bridge" at bounding box center [712, 300] width 457 height 41
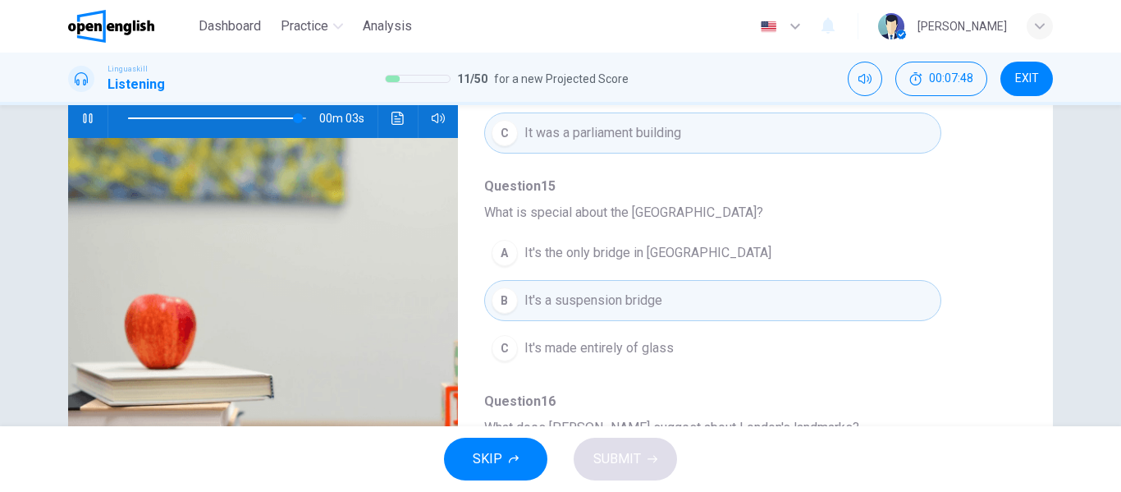
scroll to position [708, 0]
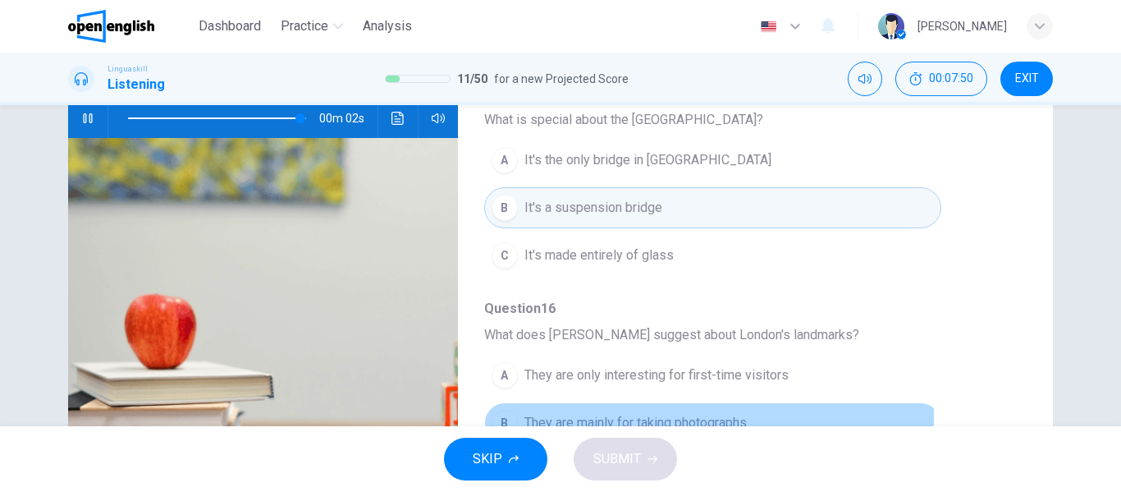
click at [579, 417] on span "They are mainly for taking photographs" at bounding box center [635, 423] width 222 height 20
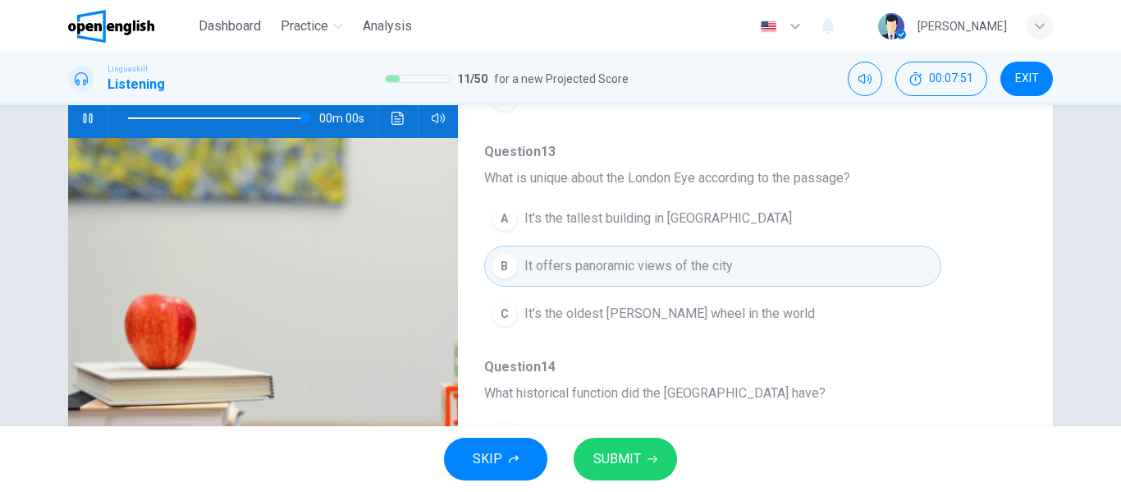
scroll to position [0, 0]
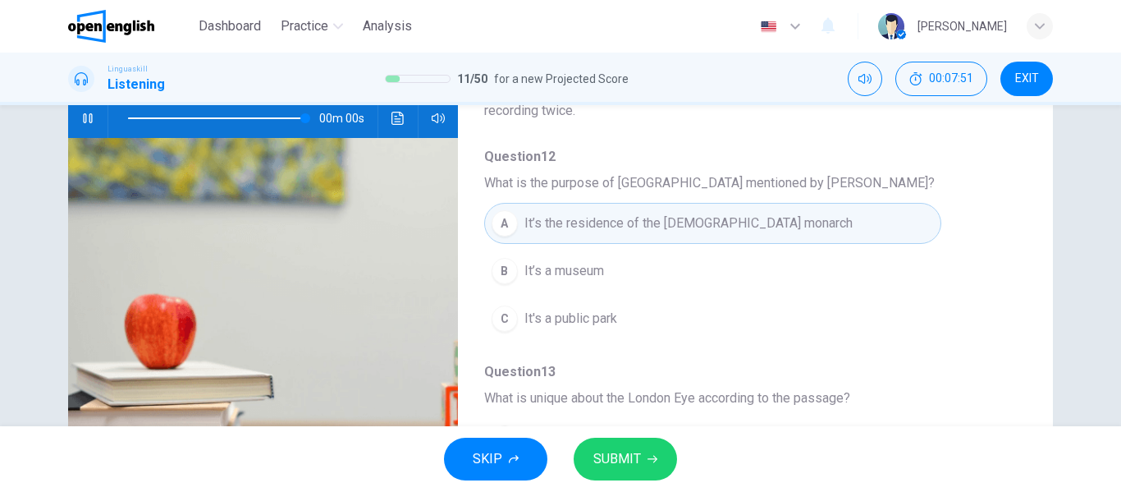
type input "*"
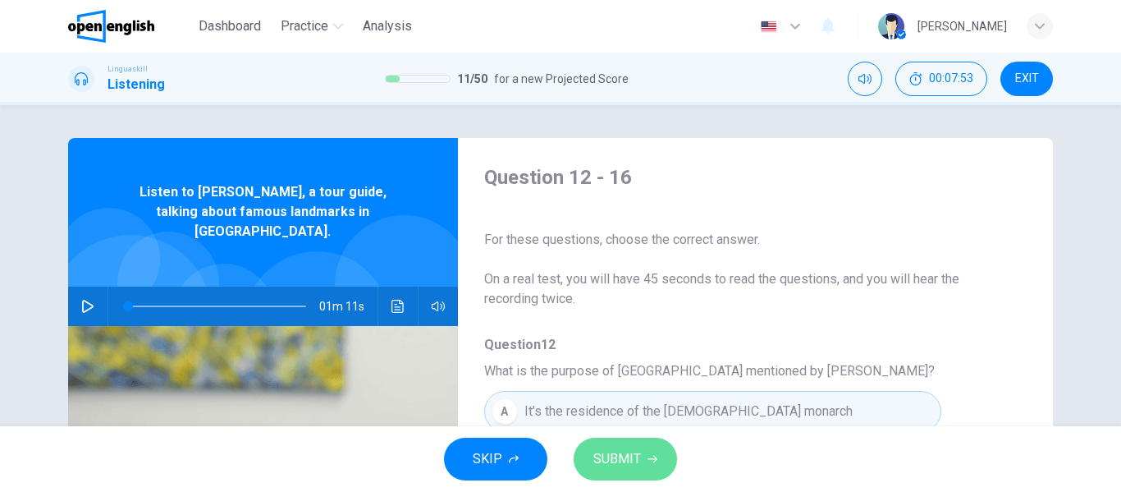
click at [598, 452] on span "SUBMIT" at bounding box center [617, 458] width 48 height 23
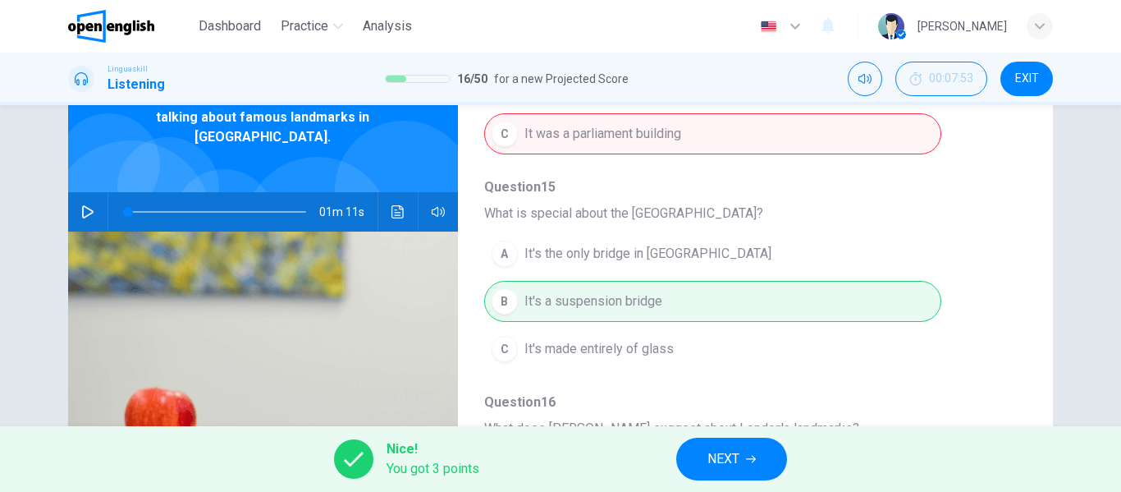
scroll to position [315, 0]
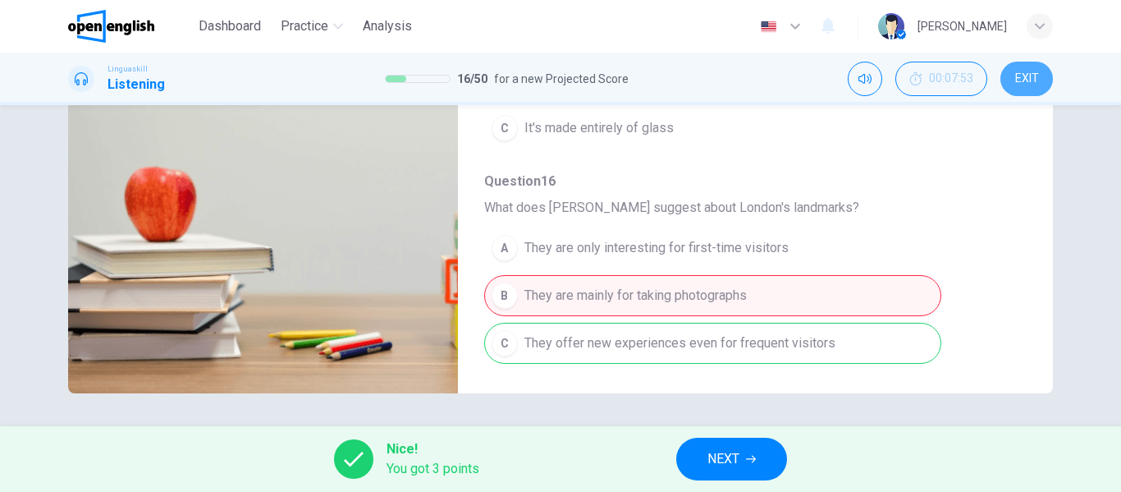
click at [1028, 78] on span "EXIT" at bounding box center [1027, 78] width 24 height 13
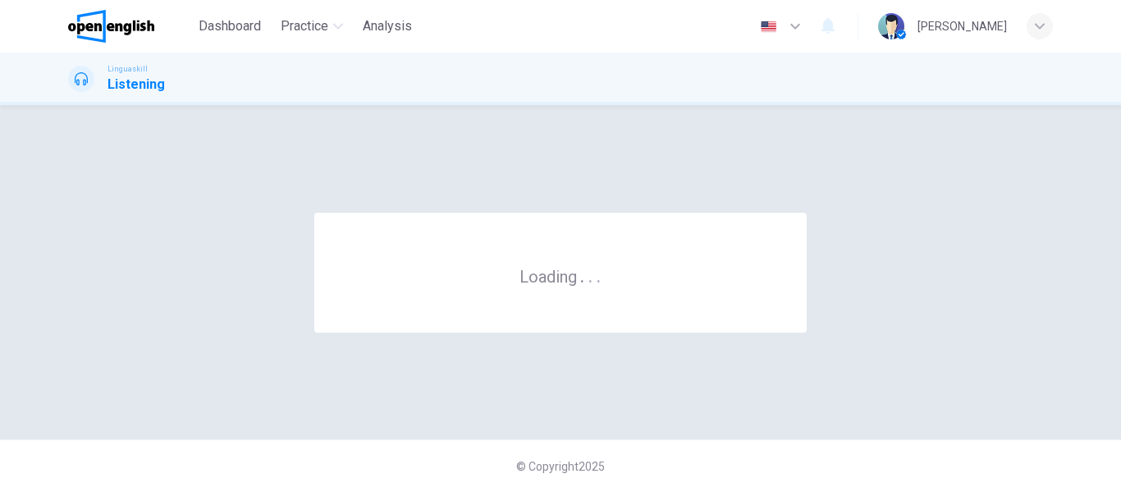
scroll to position [0, 0]
